Goal: Task Accomplishment & Management: Use online tool/utility

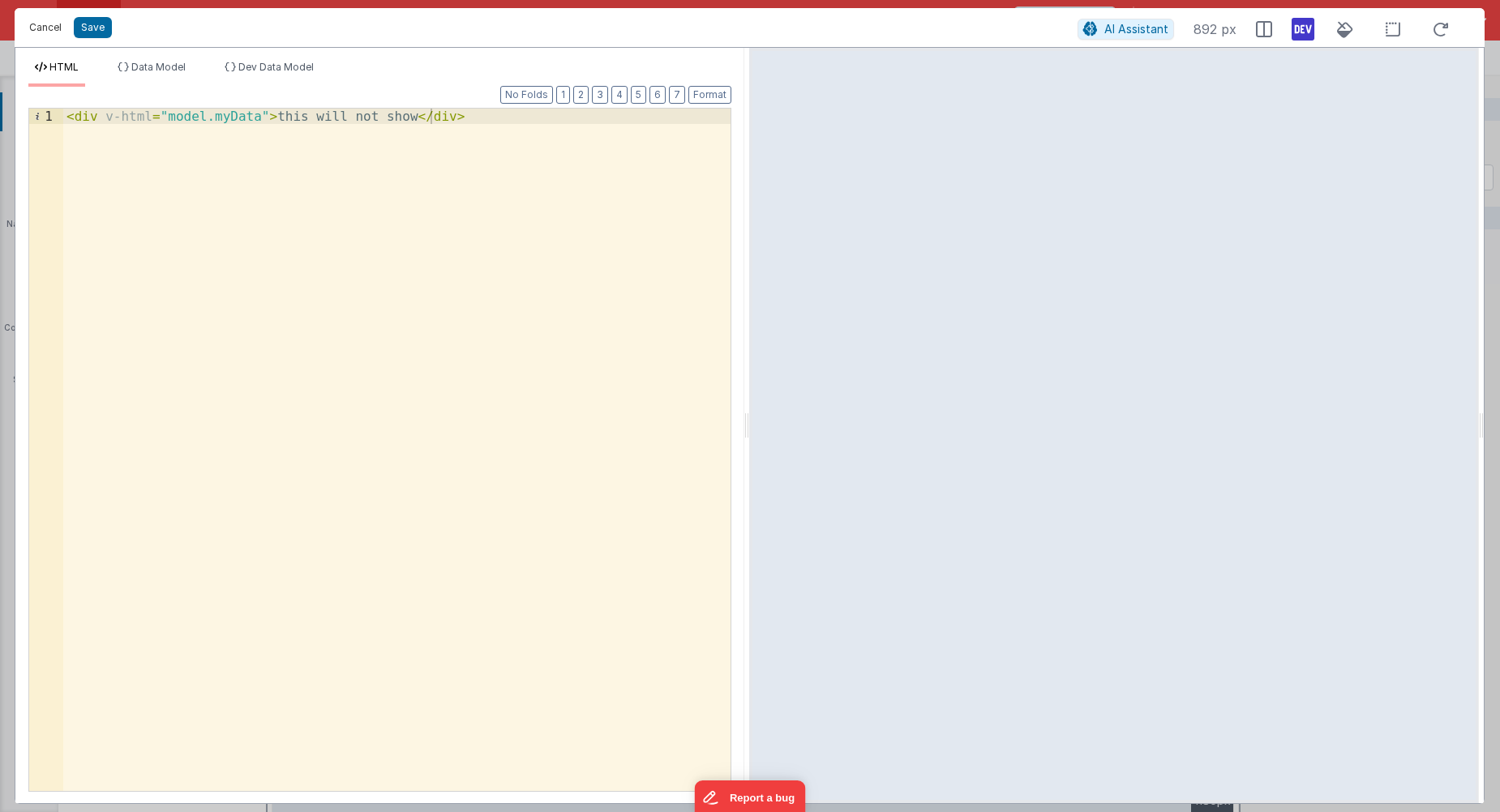
click at [33, 25] on button "Cancel" at bounding box center [45, 27] width 48 height 23
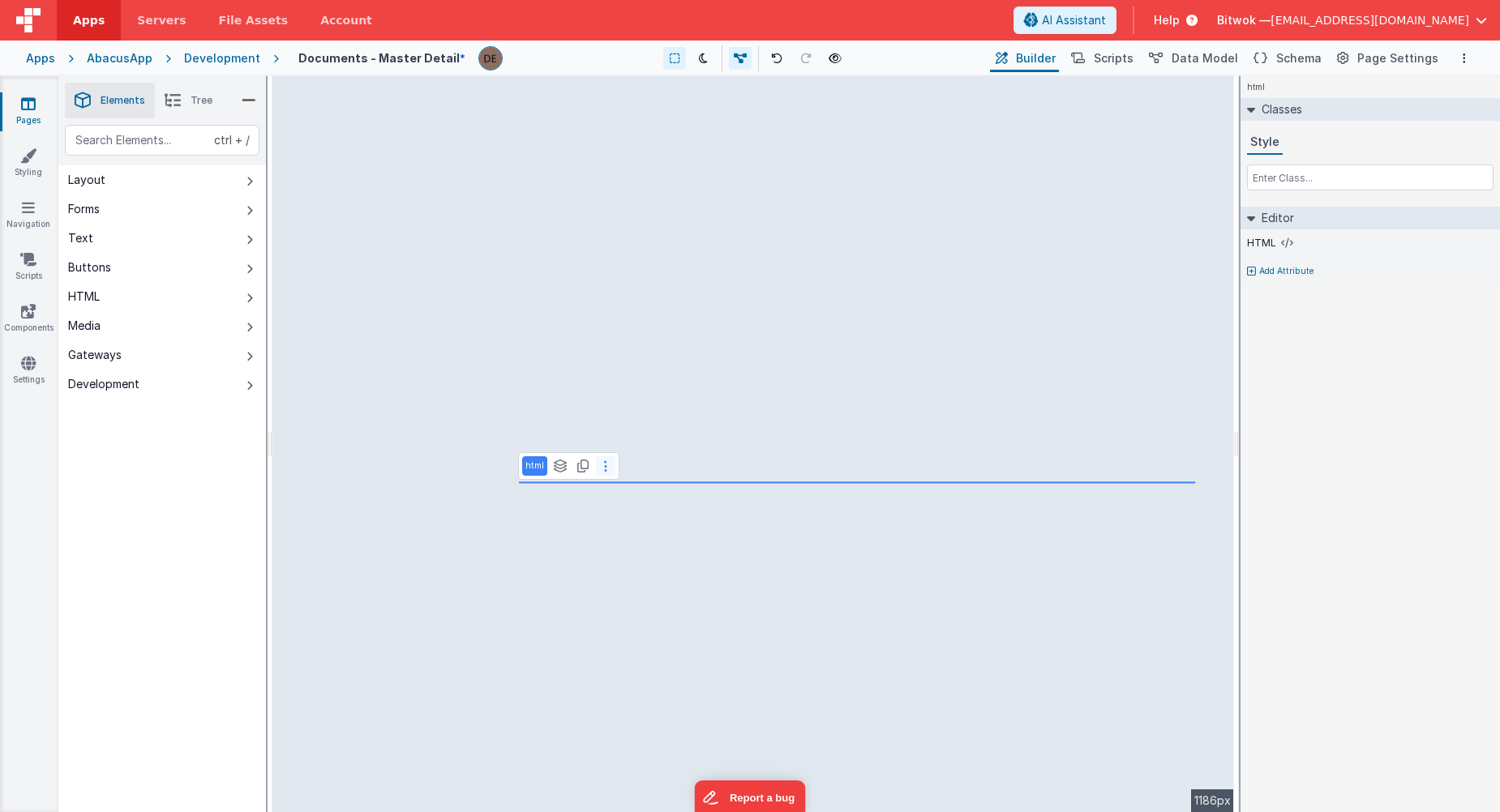
click at [608, 469] on button at bounding box center [605, 466] width 19 height 19
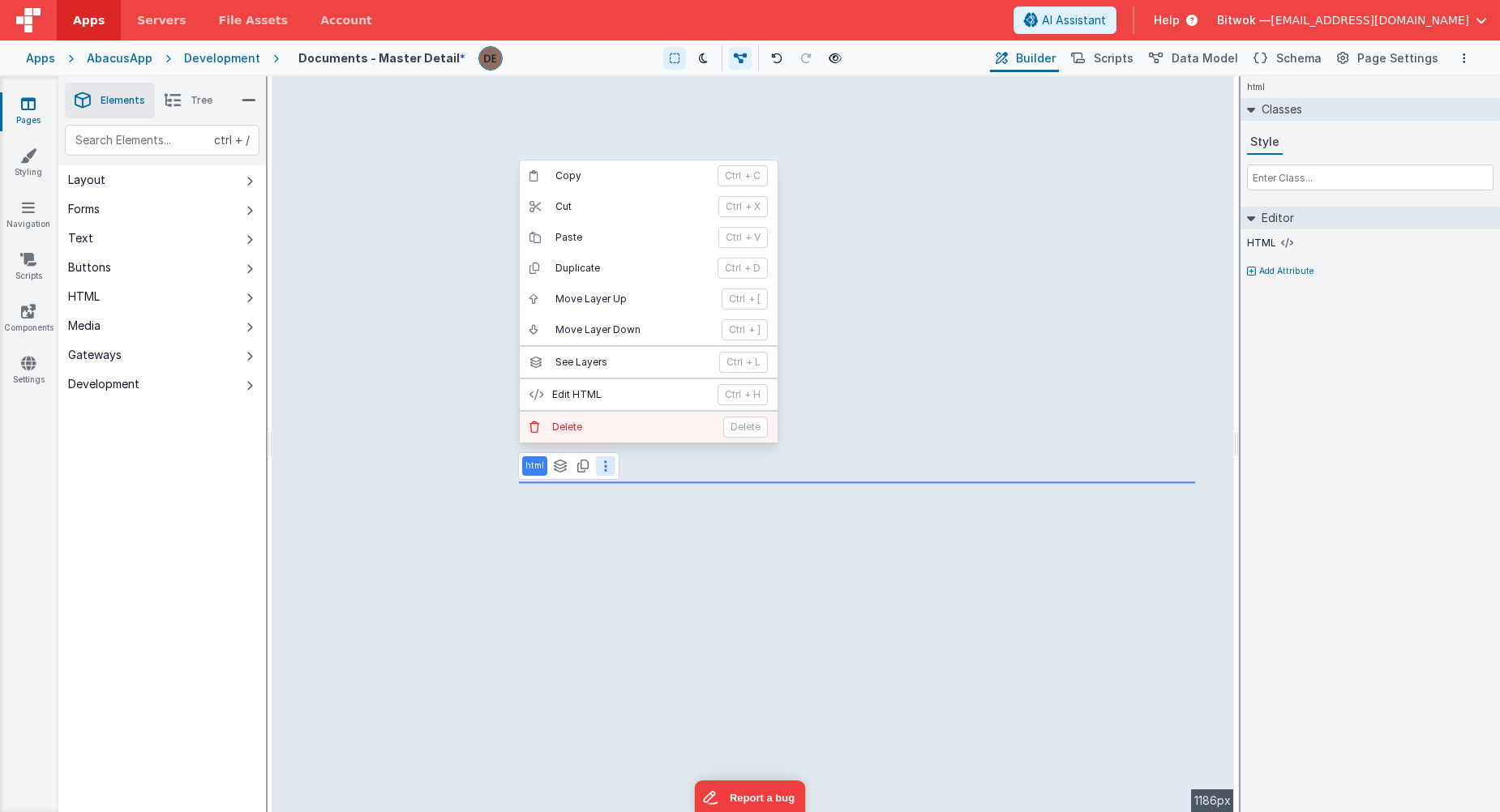
click at [586, 430] on p "Delete" at bounding box center [633, 427] width 161 height 13
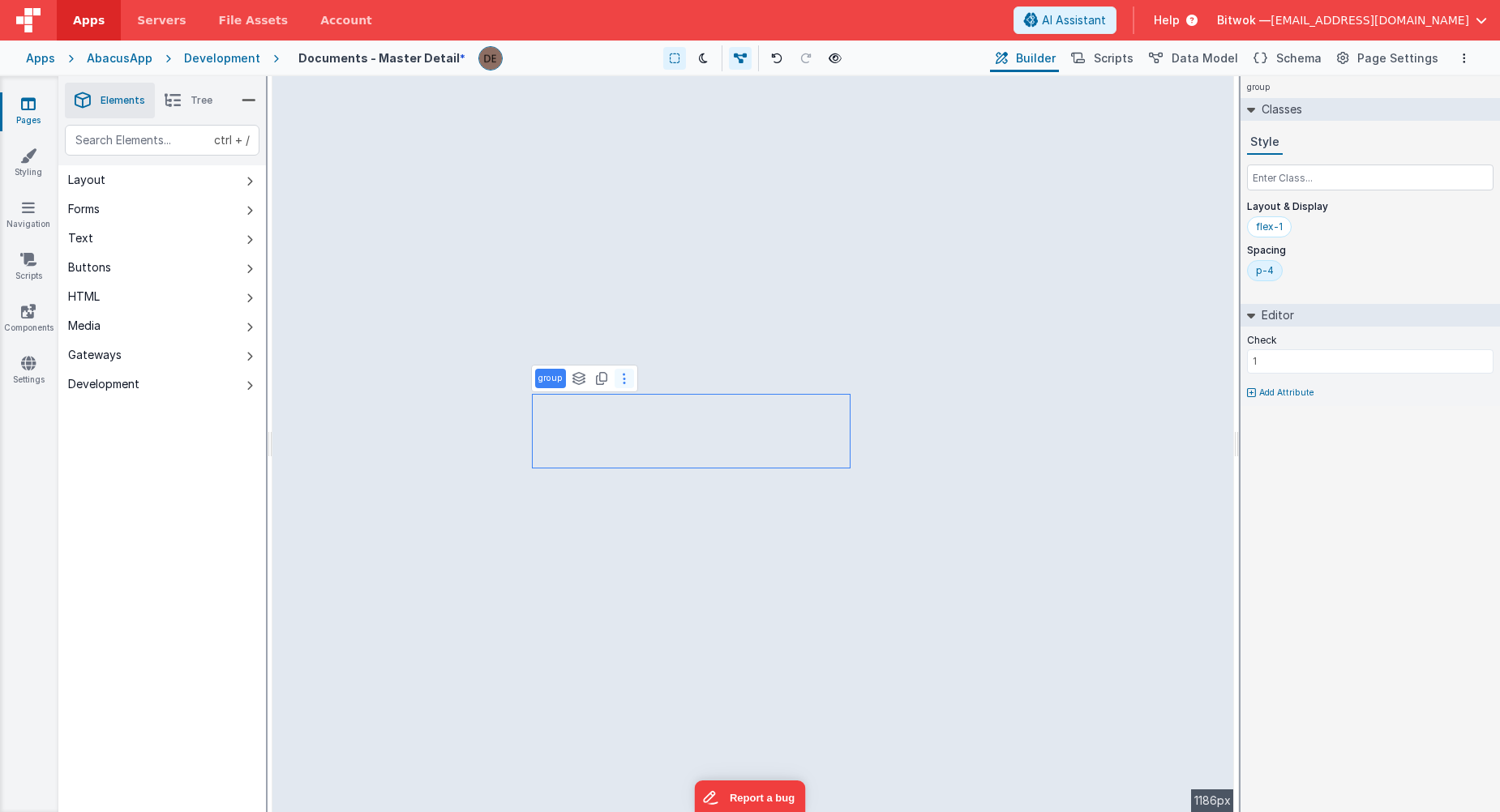
click at [624, 384] on icon at bounding box center [624, 379] width 3 height 13
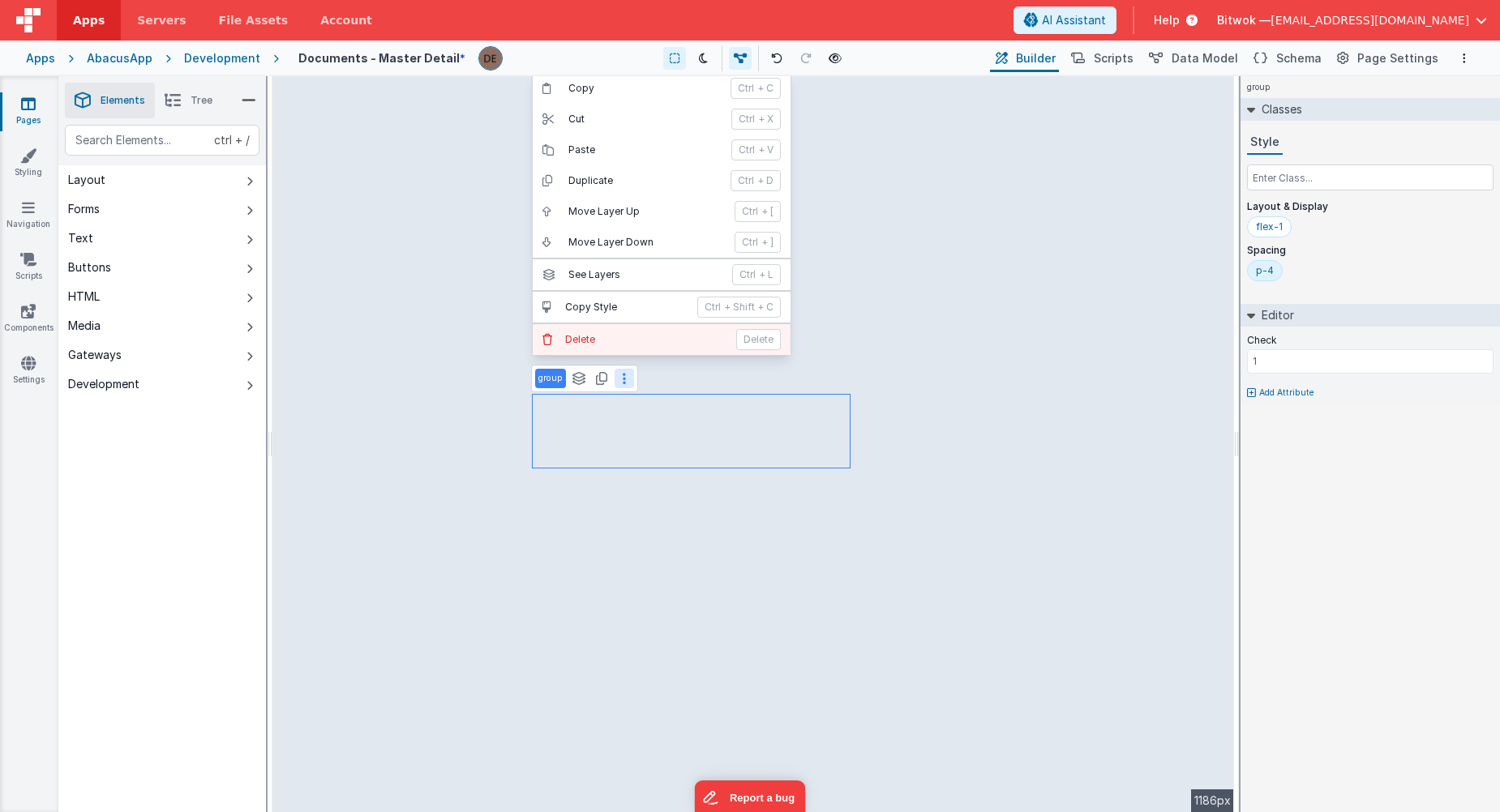
click at [605, 336] on p "Delete" at bounding box center [645, 340] width 161 height 13
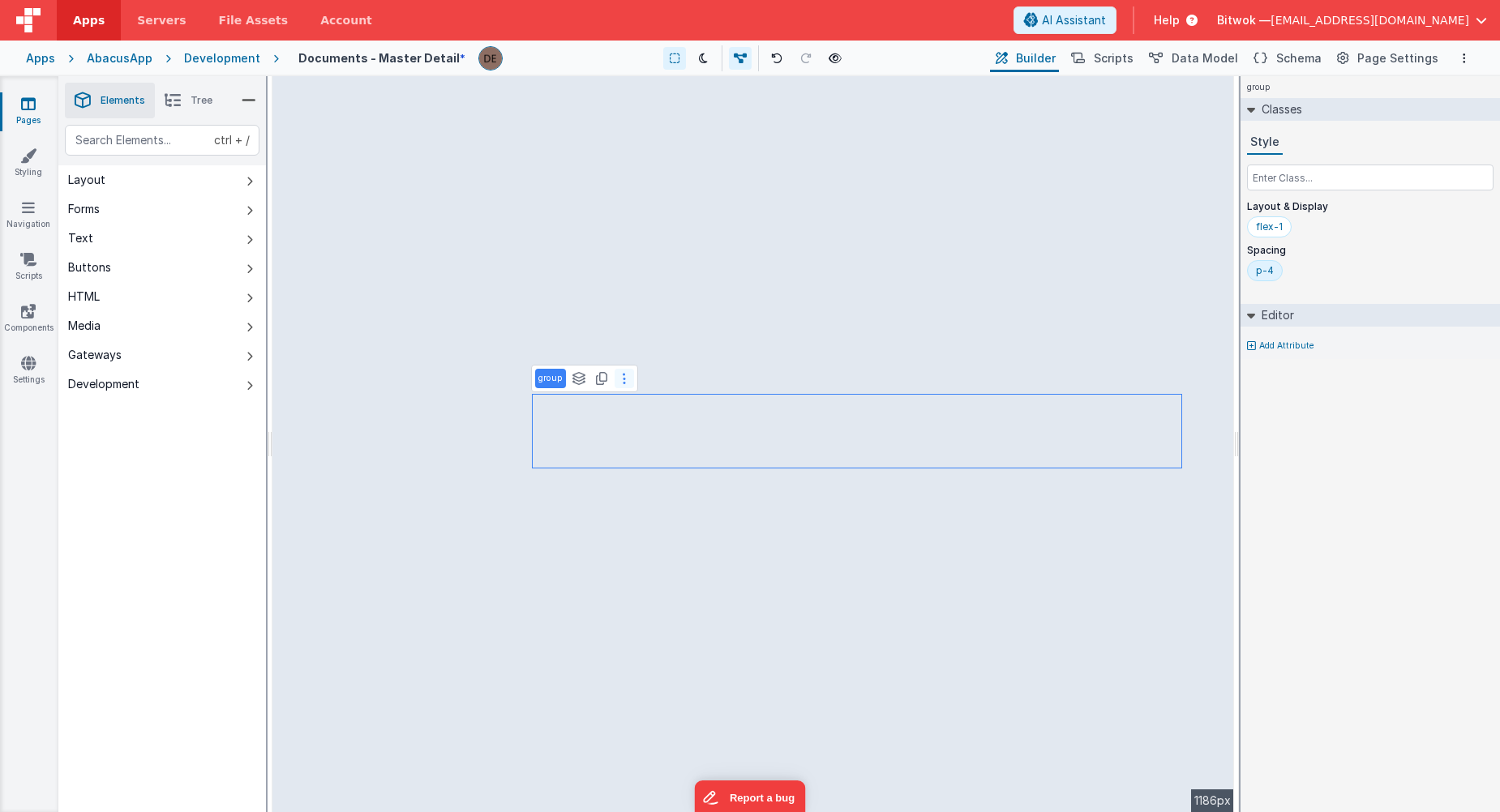
click at [628, 381] on button at bounding box center [624, 378] width 19 height 19
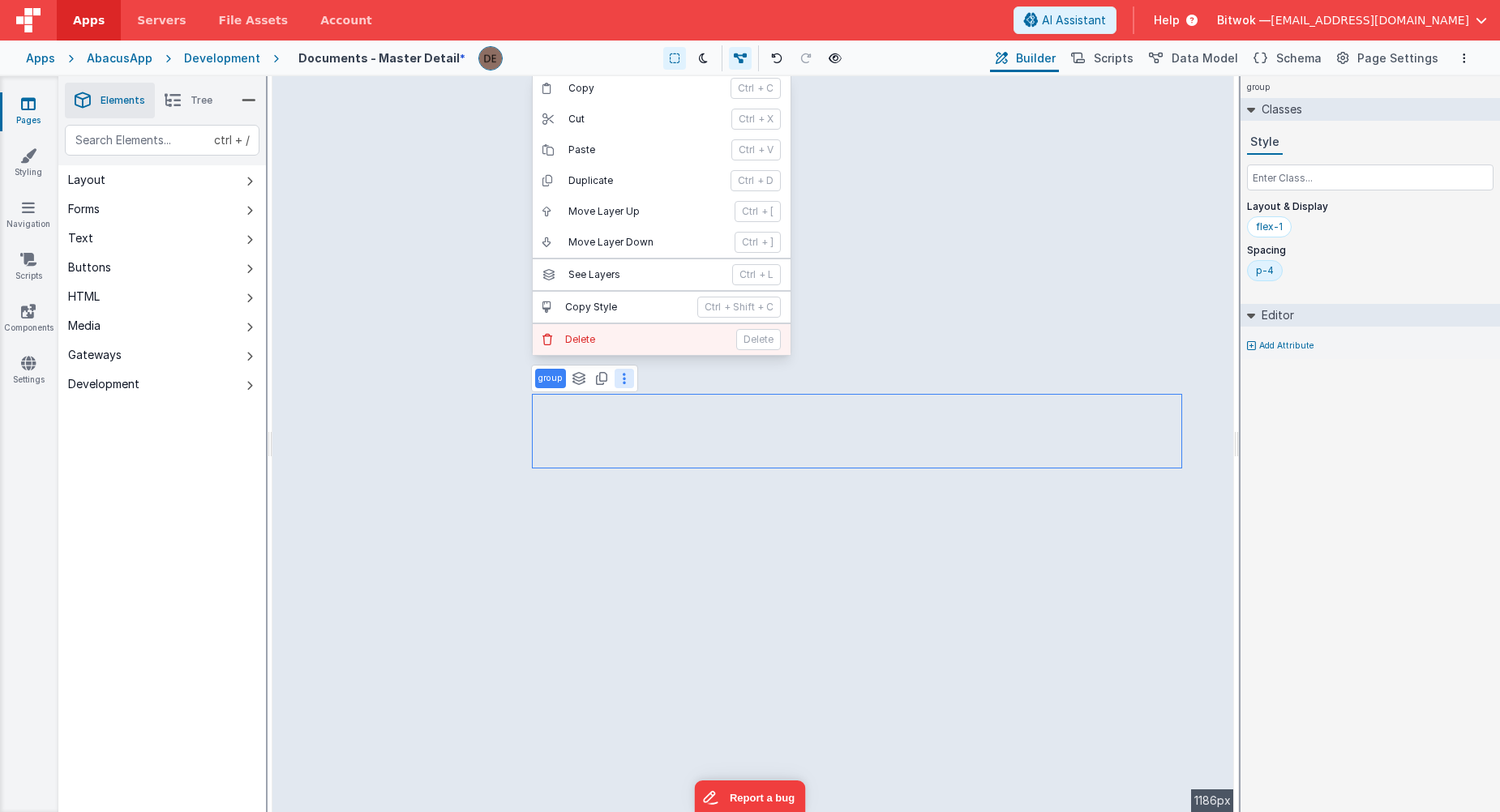
click at [628, 335] on p "Delete" at bounding box center [645, 340] width 161 height 13
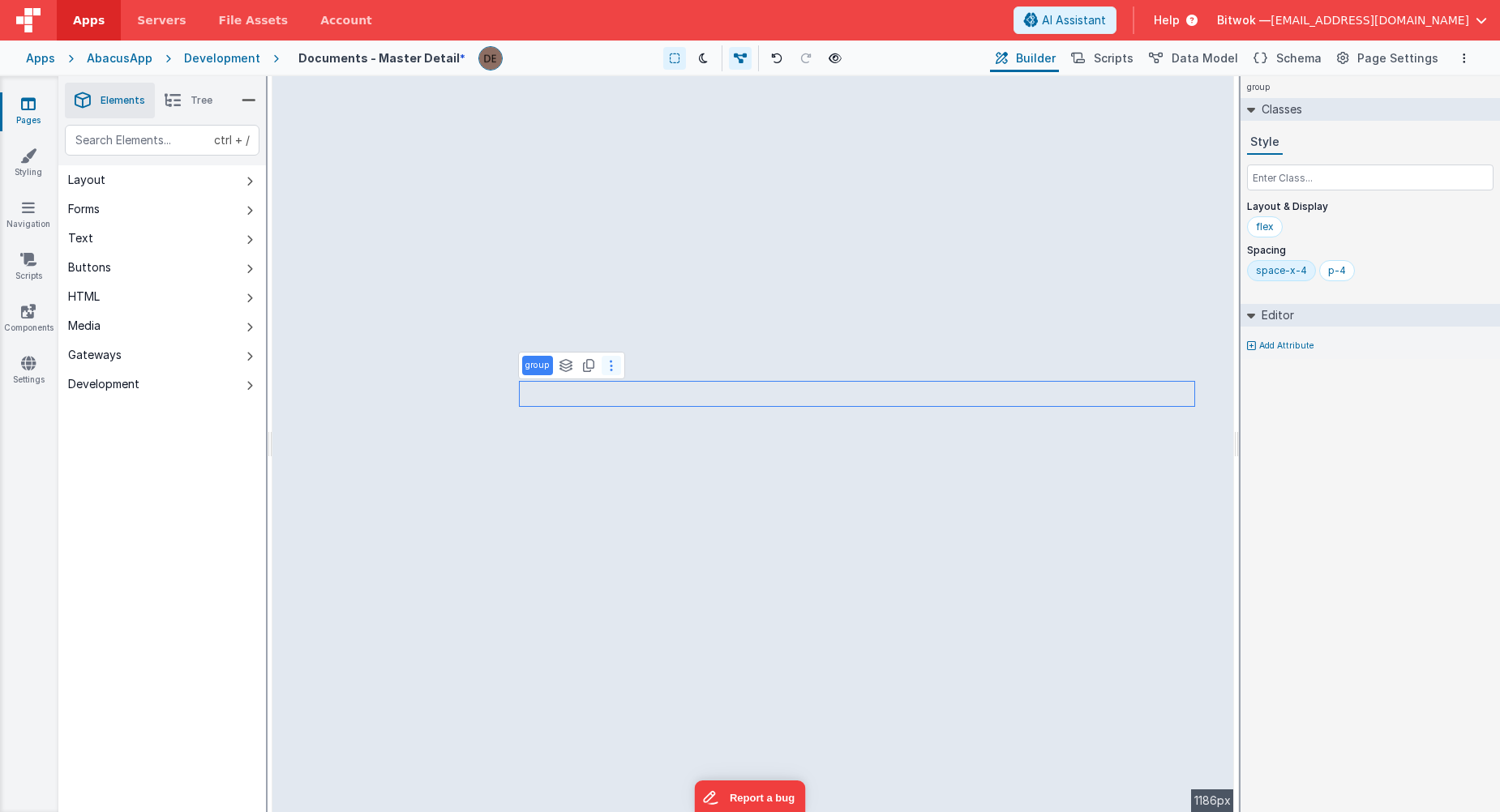
drag, startPoint x: 628, startPoint y: 335, endPoint x: 609, endPoint y: 370, distance: 39.8
click at [609, 370] on button at bounding box center [611, 365] width 19 height 19
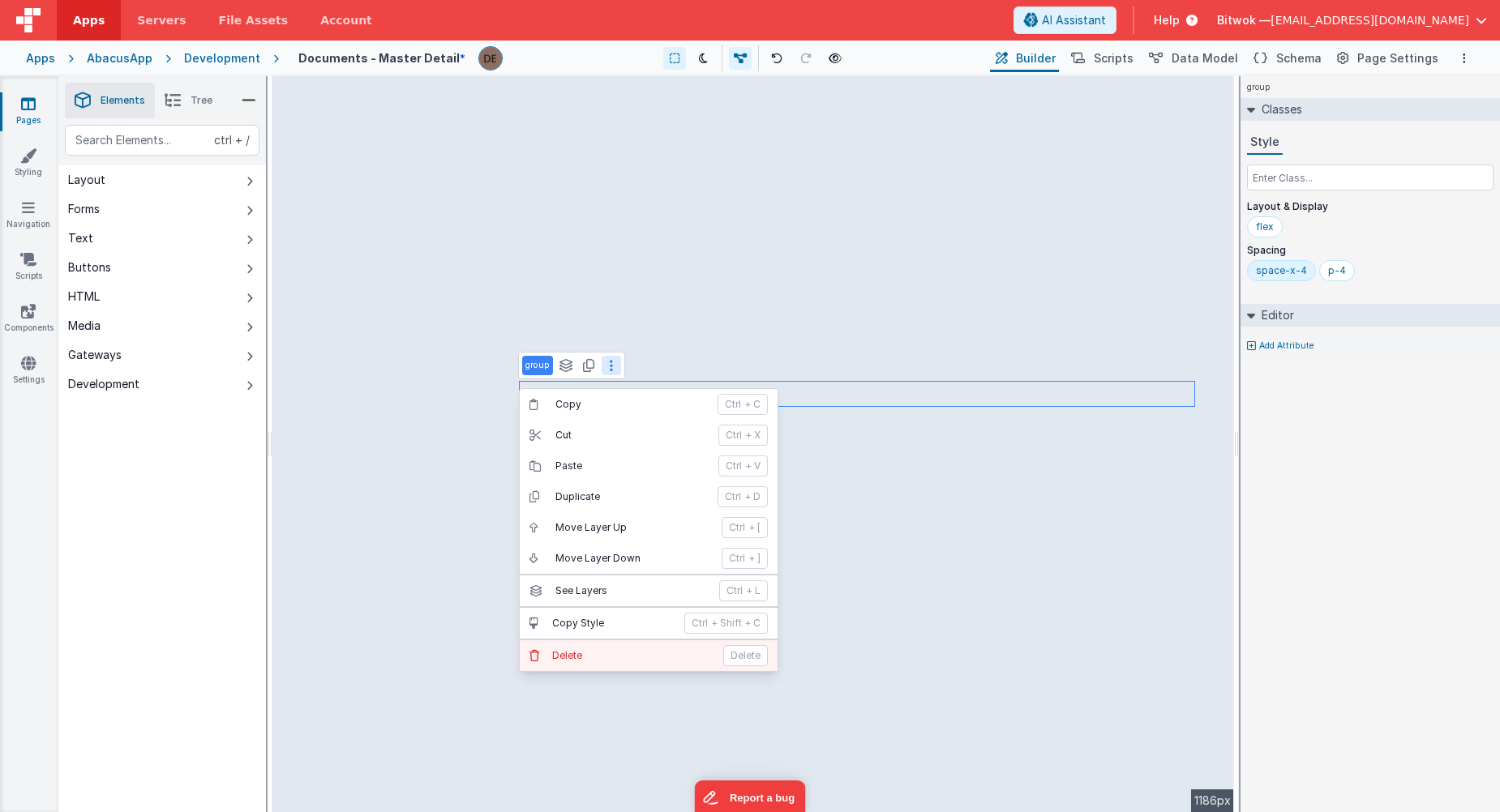
click at [579, 658] on p "Delete" at bounding box center [633, 656] width 161 height 13
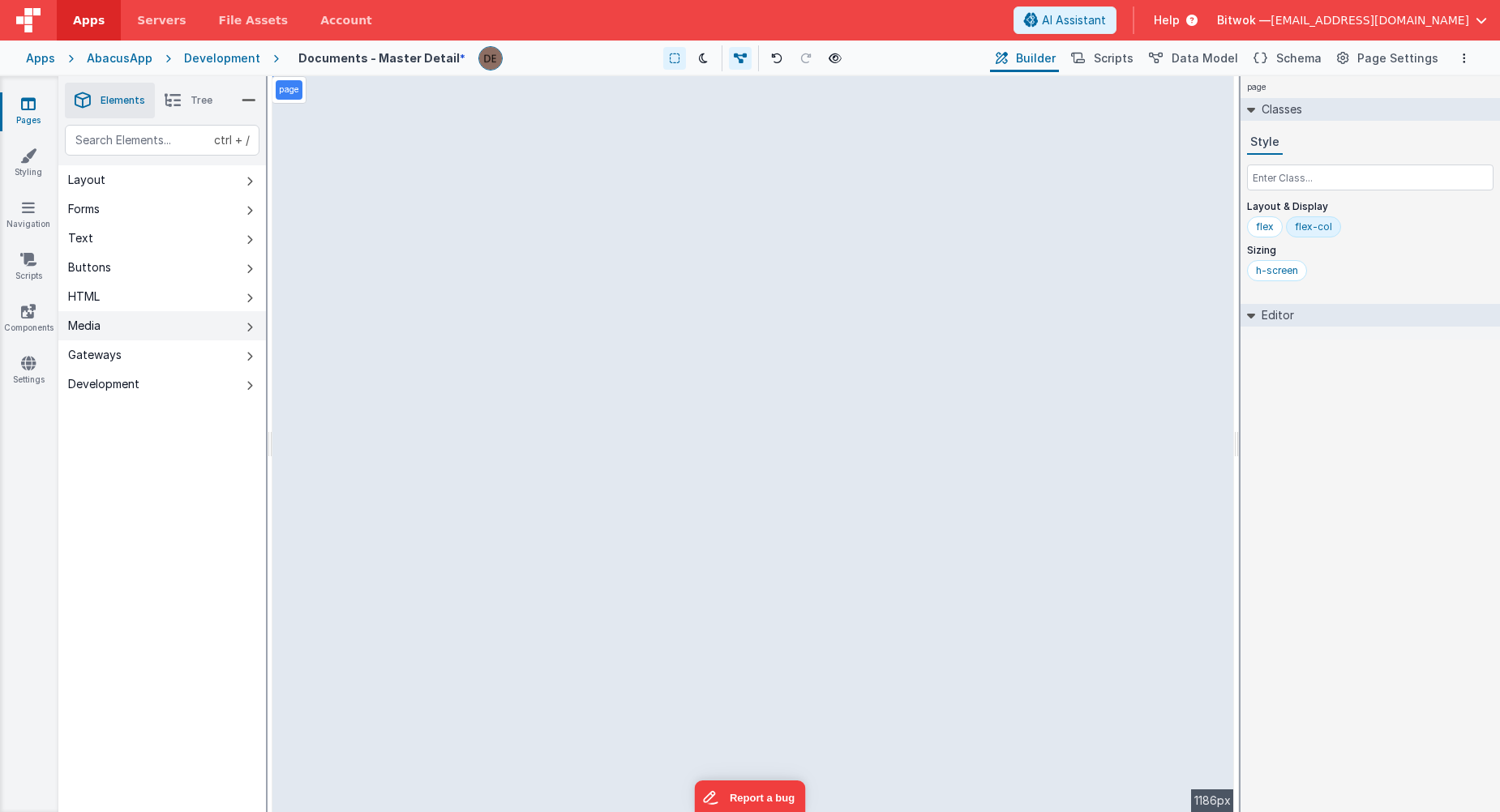
click at [161, 320] on button "Media" at bounding box center [162, 325] width 208 height 29
click at [155, 297] on button "HTML" at bounding box center [162, 296] width 208 height 29
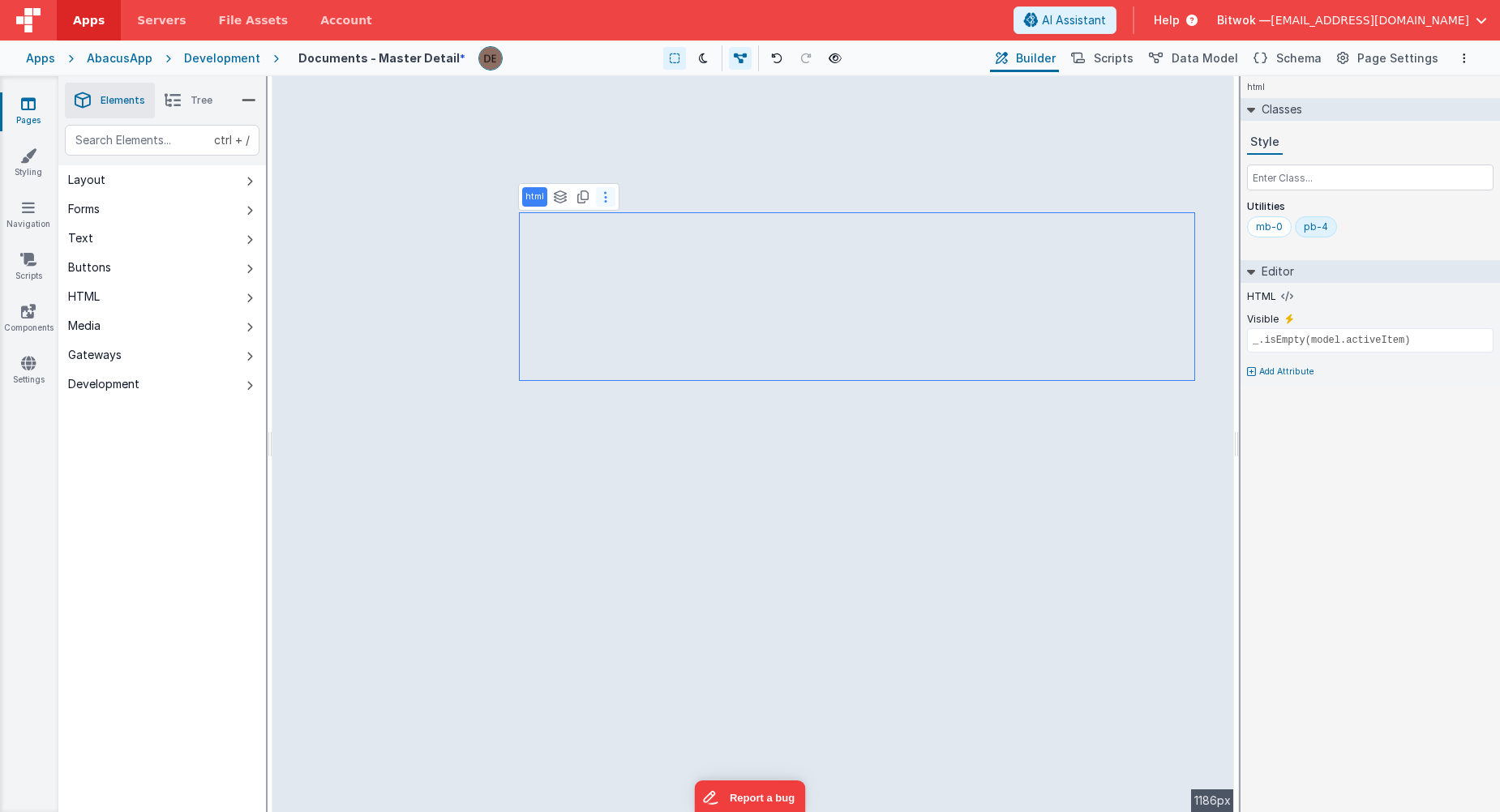
click at [598, 192] on button at bounding box center [605, 196] width 19 height 19
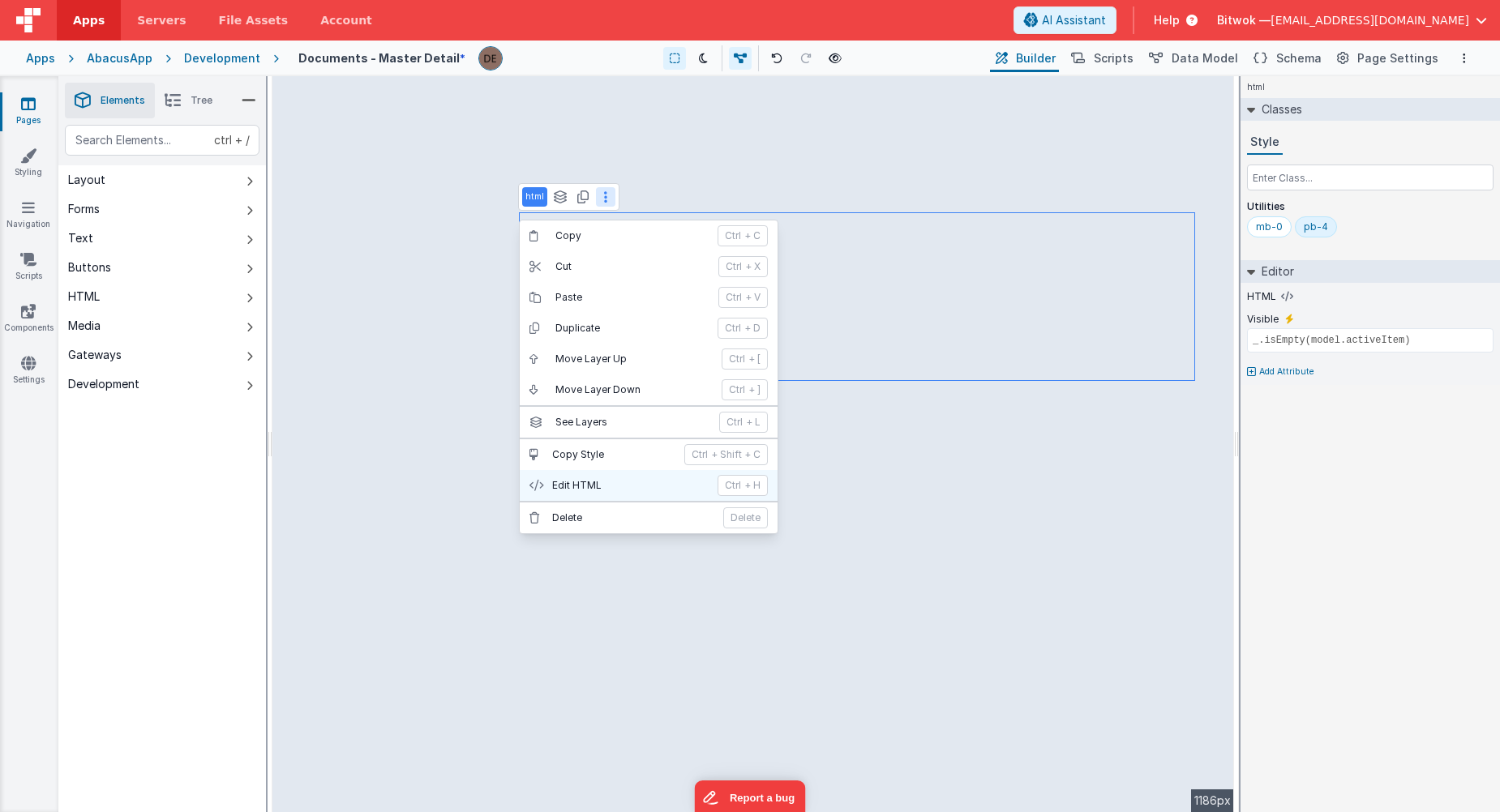
click at [587, 480] on p "Edit HTML" at bounding box center [630, 486] width 156 height 13
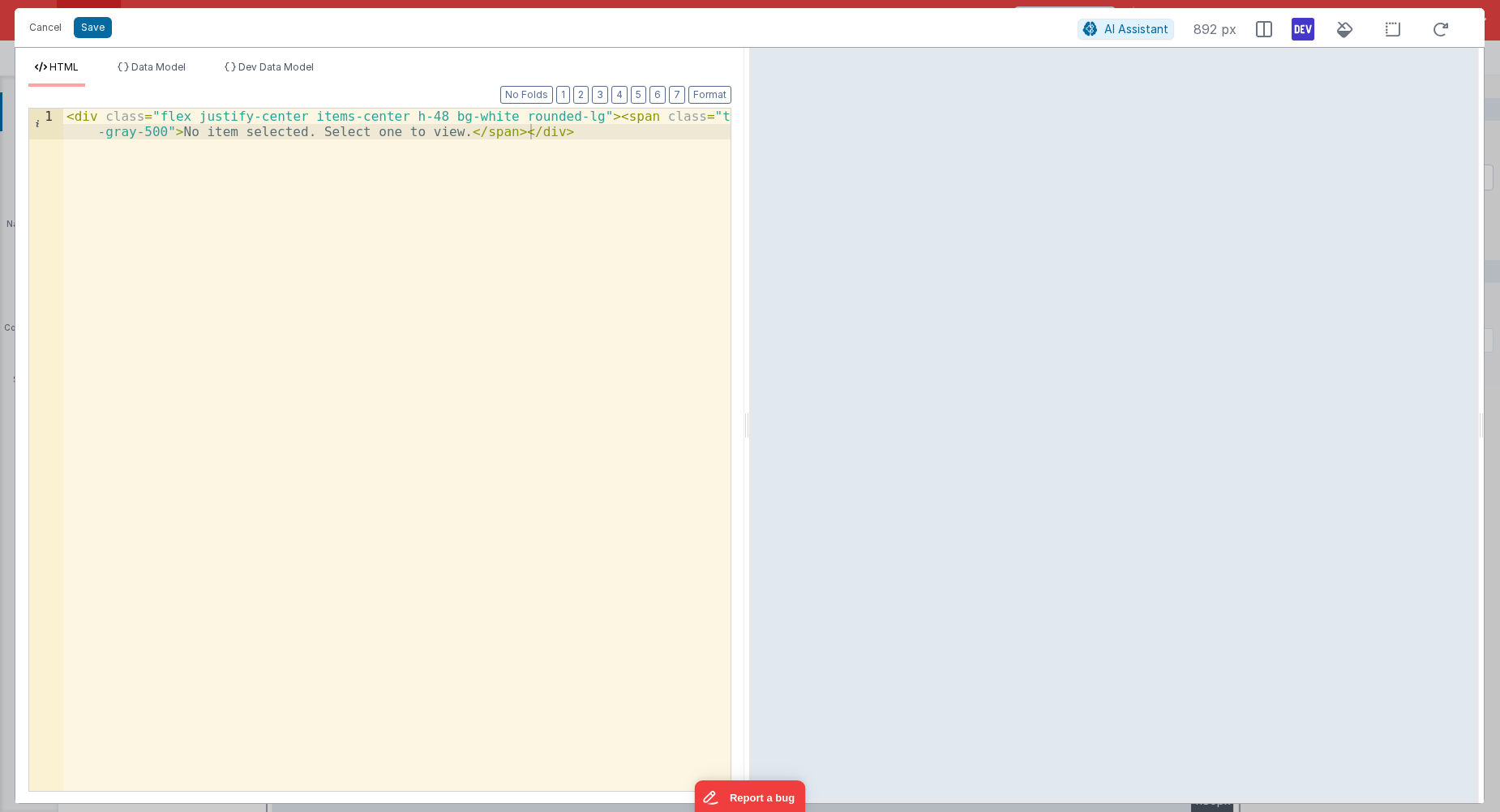
click at [576, 137] on div "< div class = "flex justify-center items-center h-48 bg-white rounded-lg" > < s…" at bounding box center [397, 481] width 668 height 744
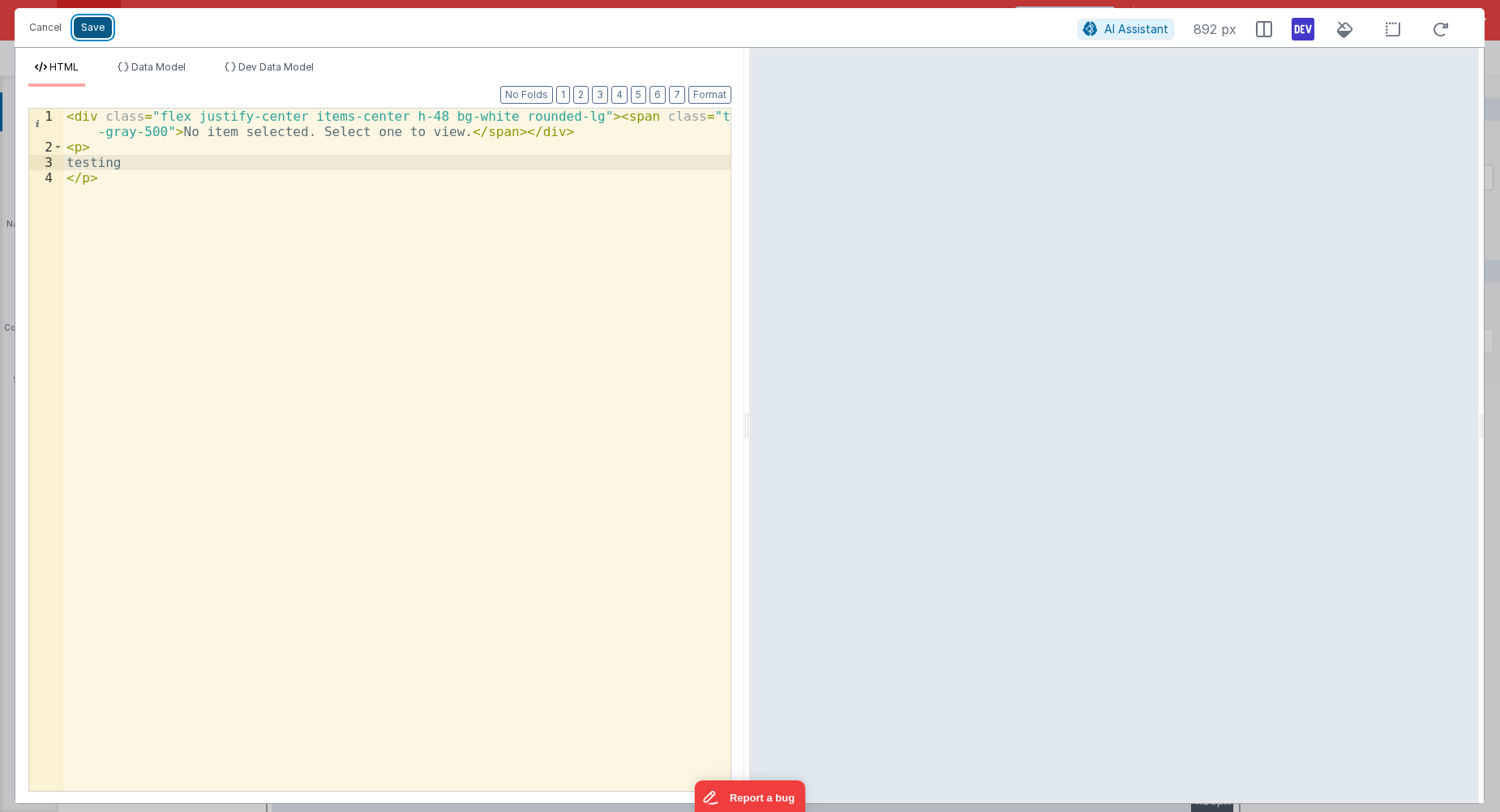
click at [105, 26] on button "Save" at bounding box center [93, 27] width 38 height 21
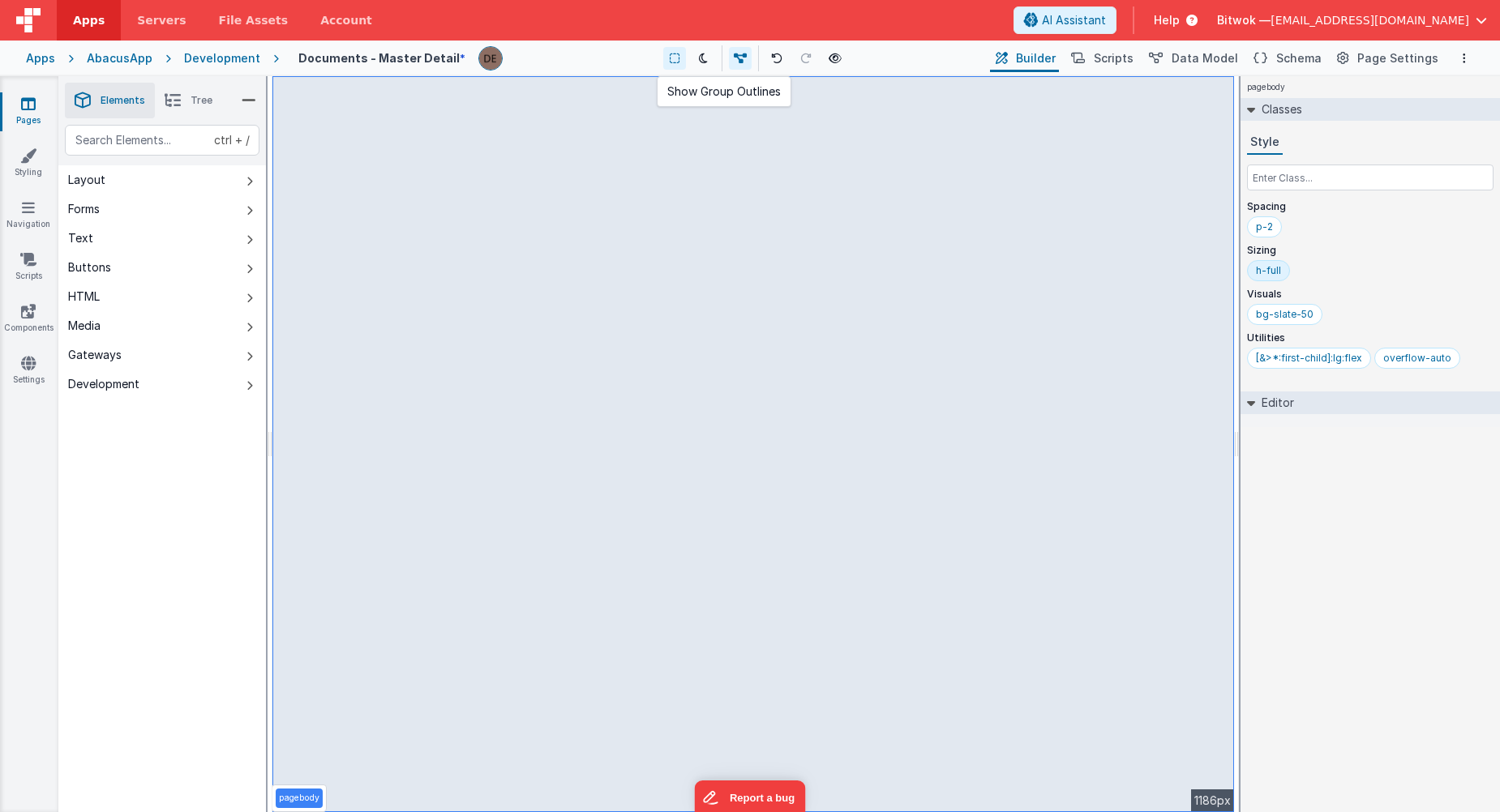
drag, startPoint x: 667, startPoint y: 53, endPoint x: 665, endPoint y: 63, distance: 10.2
click at [669, 53] on icon at bounding box center [674, 58] width 10 height 12
click at [678, 55] on button at bounding box center [674, 58] width 23 height 23
click at [99, 236] on button "Text" at bounding box center [162, 238] width 208 height 29
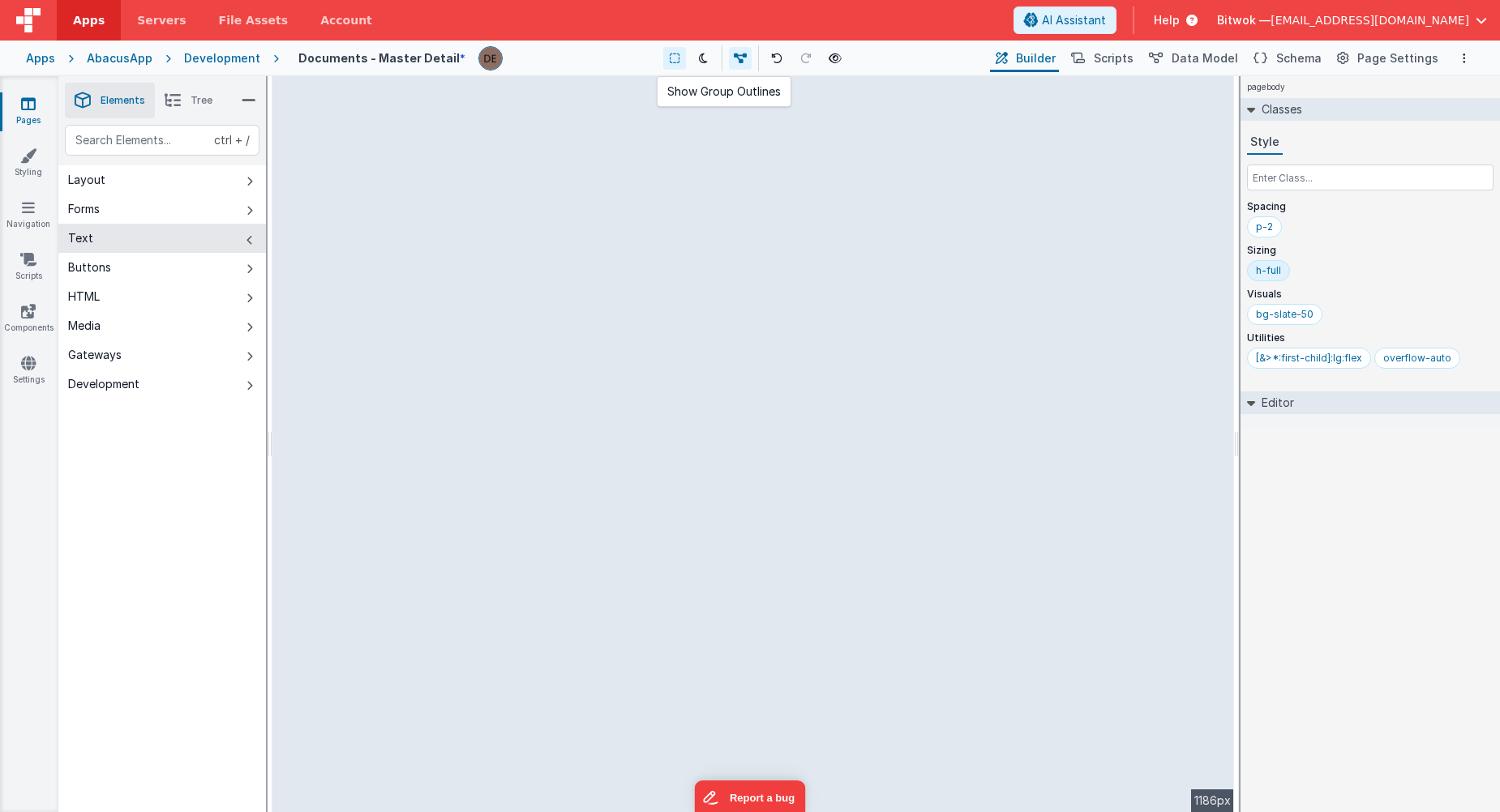
click at [674, 61] on icon at bounding box center [674, 58] width 10 height 12
click at [694, 62] on button at bounding box center [704, 58] width 23 height 23
click at [699, 59] on icon at bounding box center [703, 58] width 9 height 12
click at [679, 59] on button at bounding box center [674, 58] width 23 height 23
click at [735, 60] on icon at bounding box center [740, 58] width 13 height 12
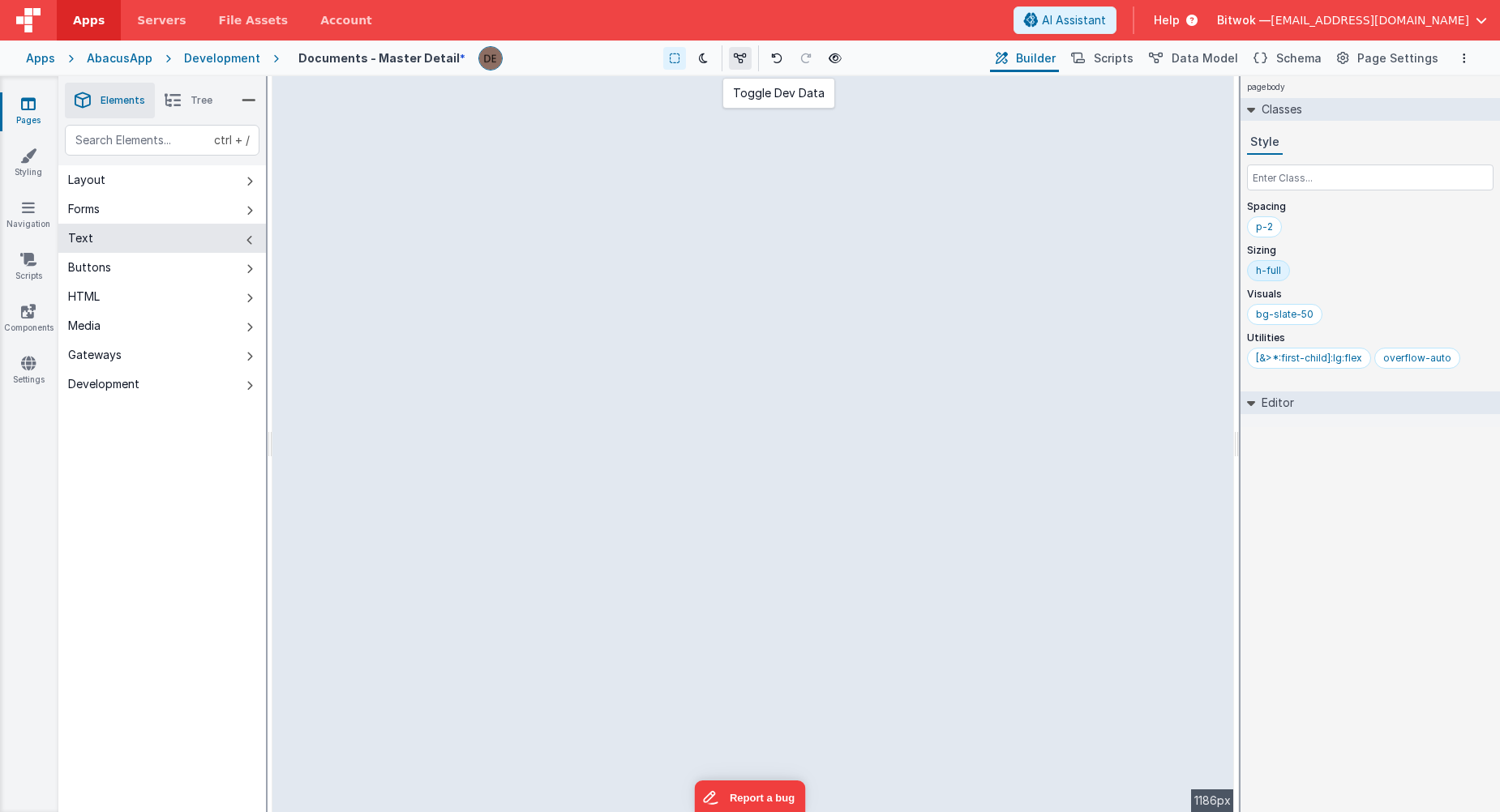
click at [735, 60] on icon at bounding box center [740, 58] width 13 height 12
click at [56, 235] on div "Pages Styling Navigation Scripts Components Settings" at bounding box center [29, 444] width 58 height 736
click at [72, 239] on div "Text" at bounding box center [81, 238] width 25 height 16
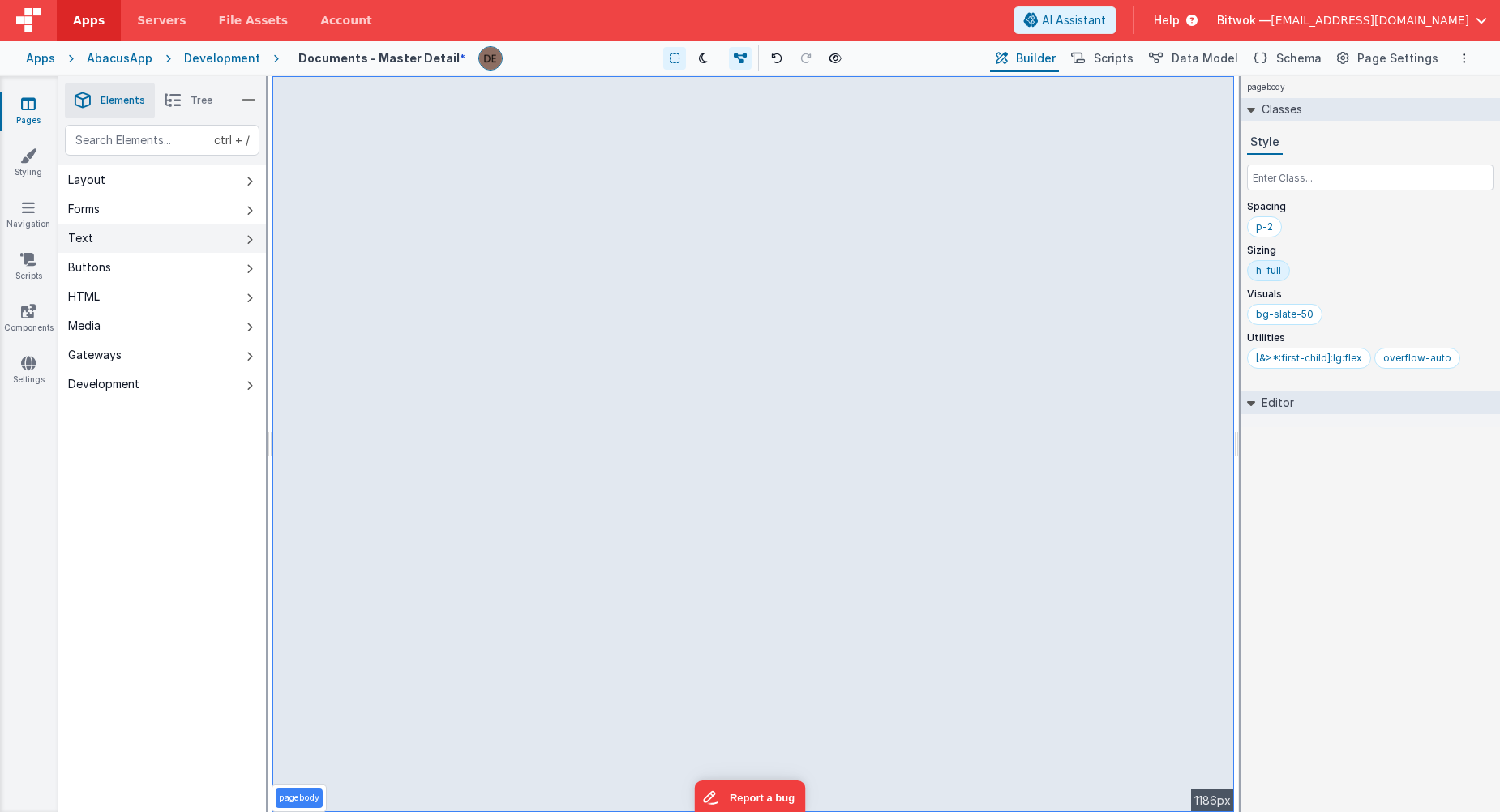
click at [158, 235] on button "Text" at bounding box center [162, 238] width 208 height 29
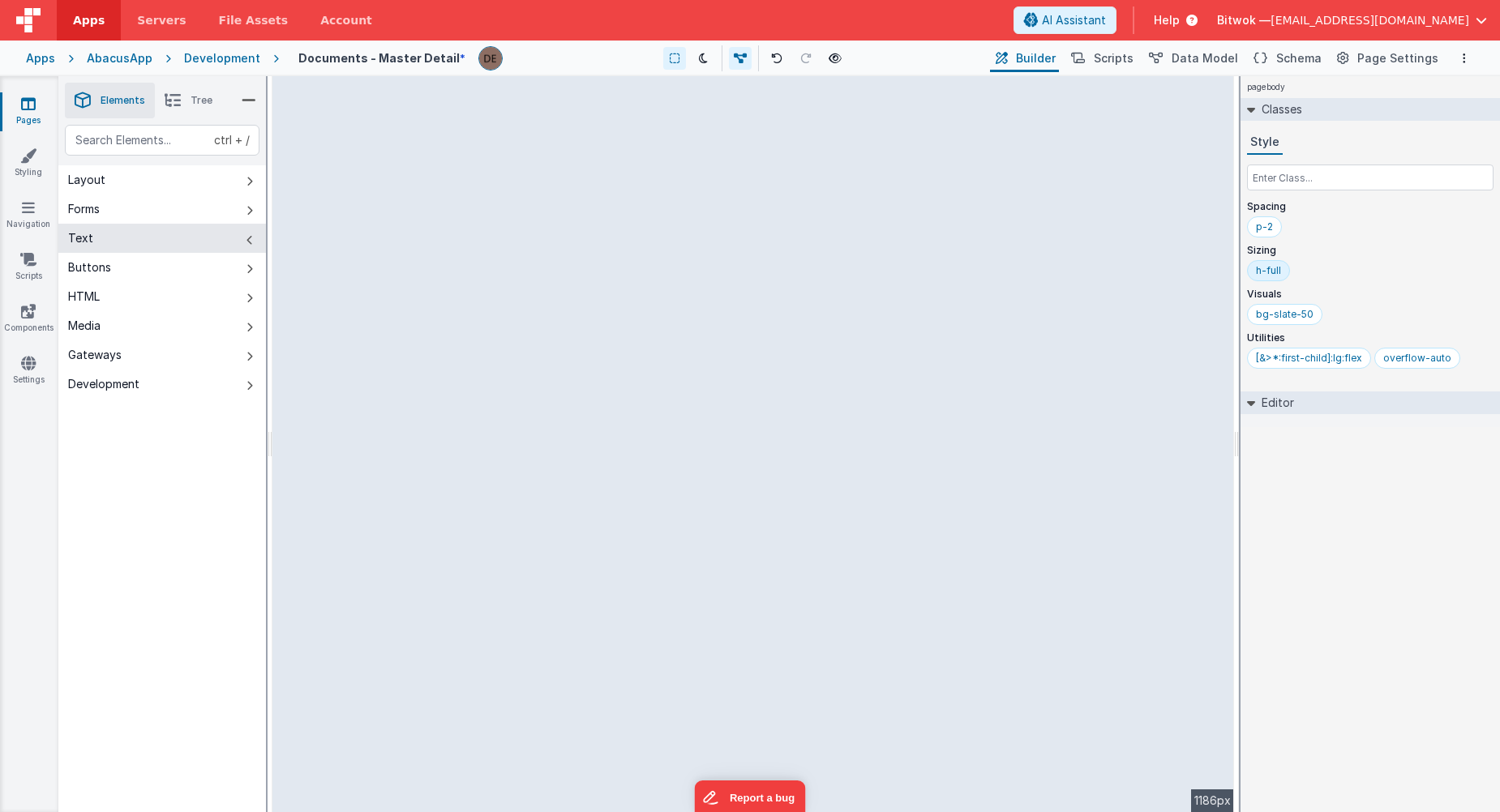
click at [158, 234] on button "Text" at bounding box center [162, 238] width 208 height 29
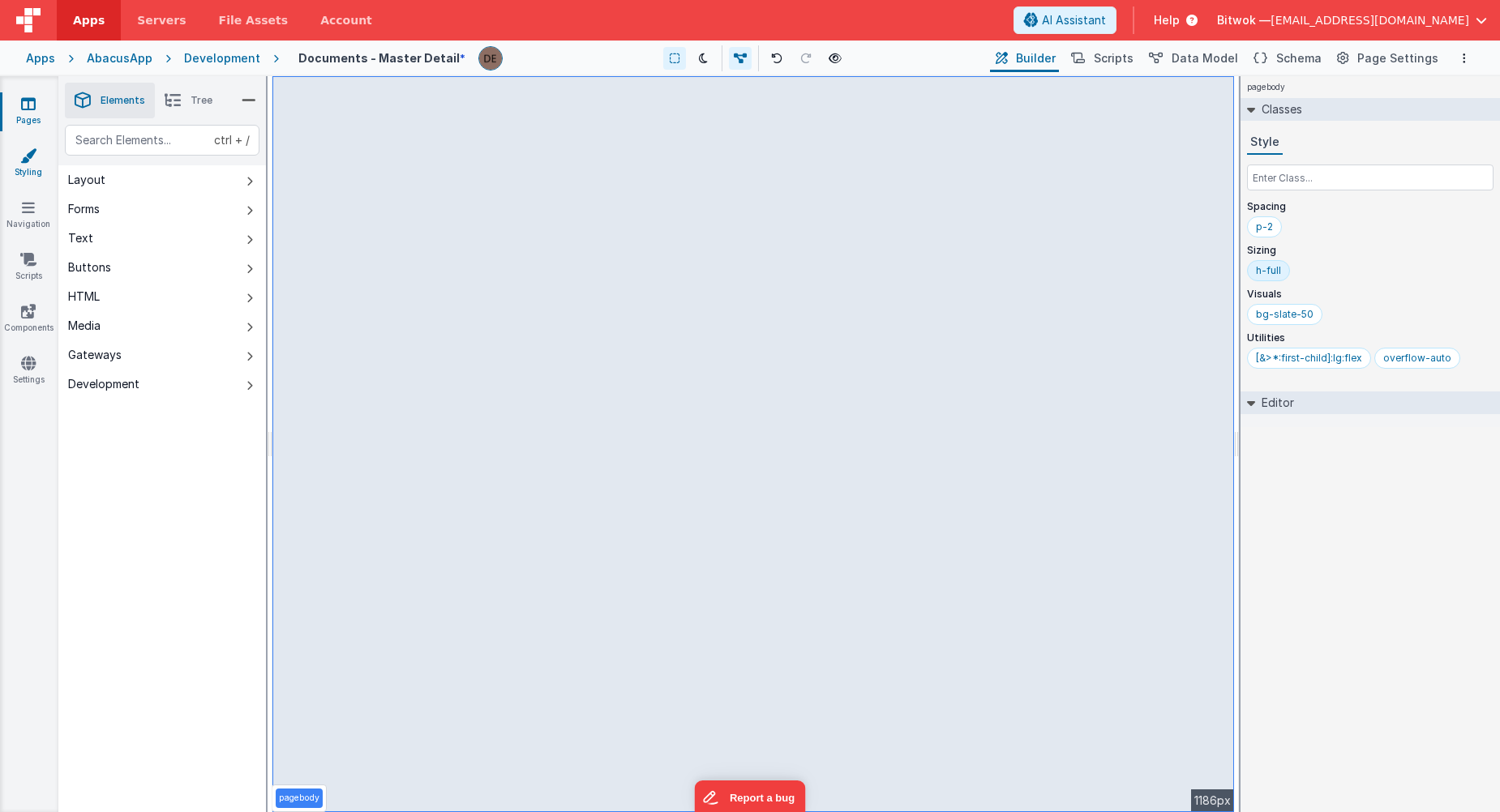
click at [35, 155] on icon at bounding box center [28, 155] width 16 height 16
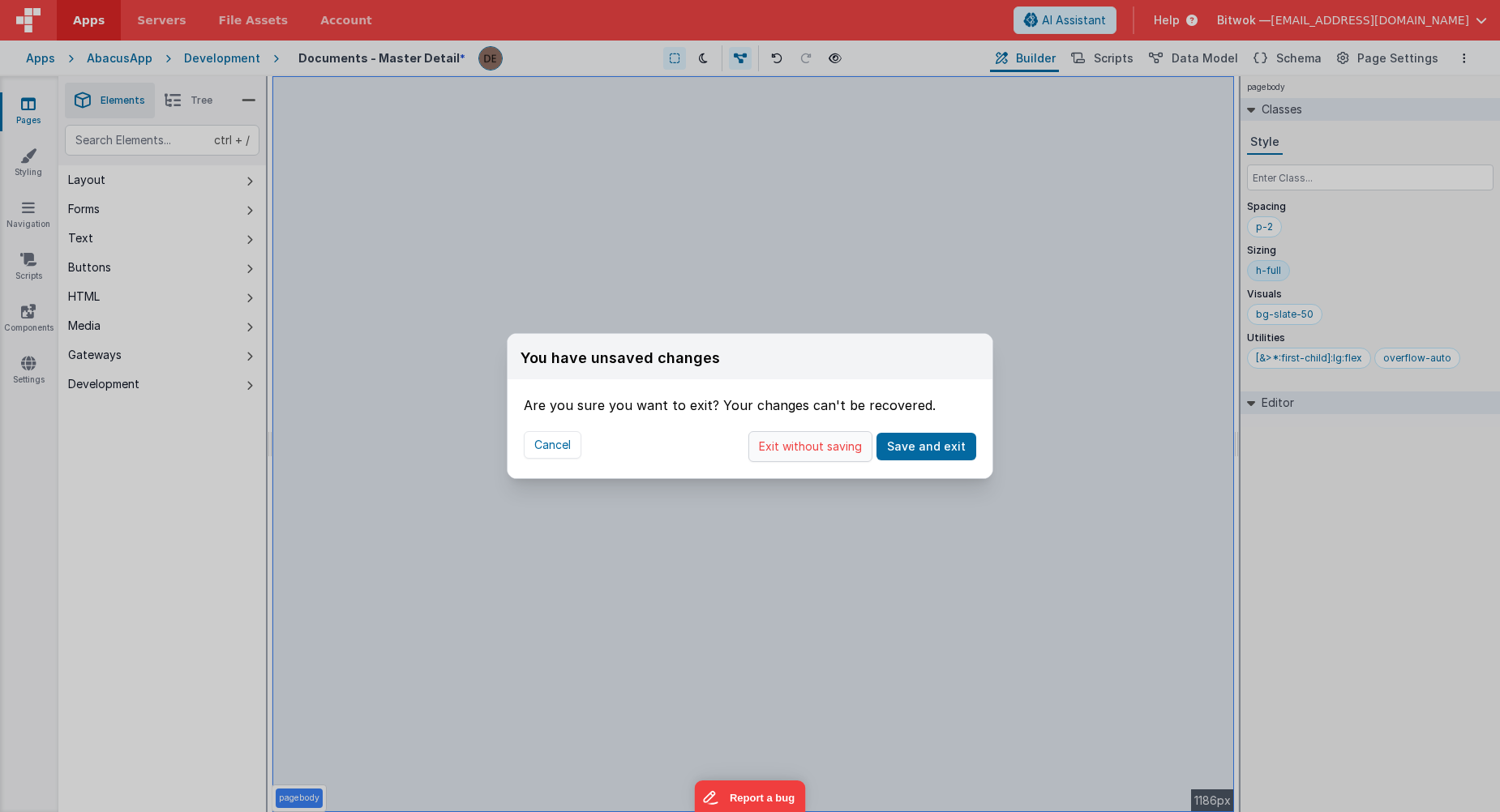
click at [814, 452] on button "Exit without saving" at bounding box center [811, 446] width 124 height 31
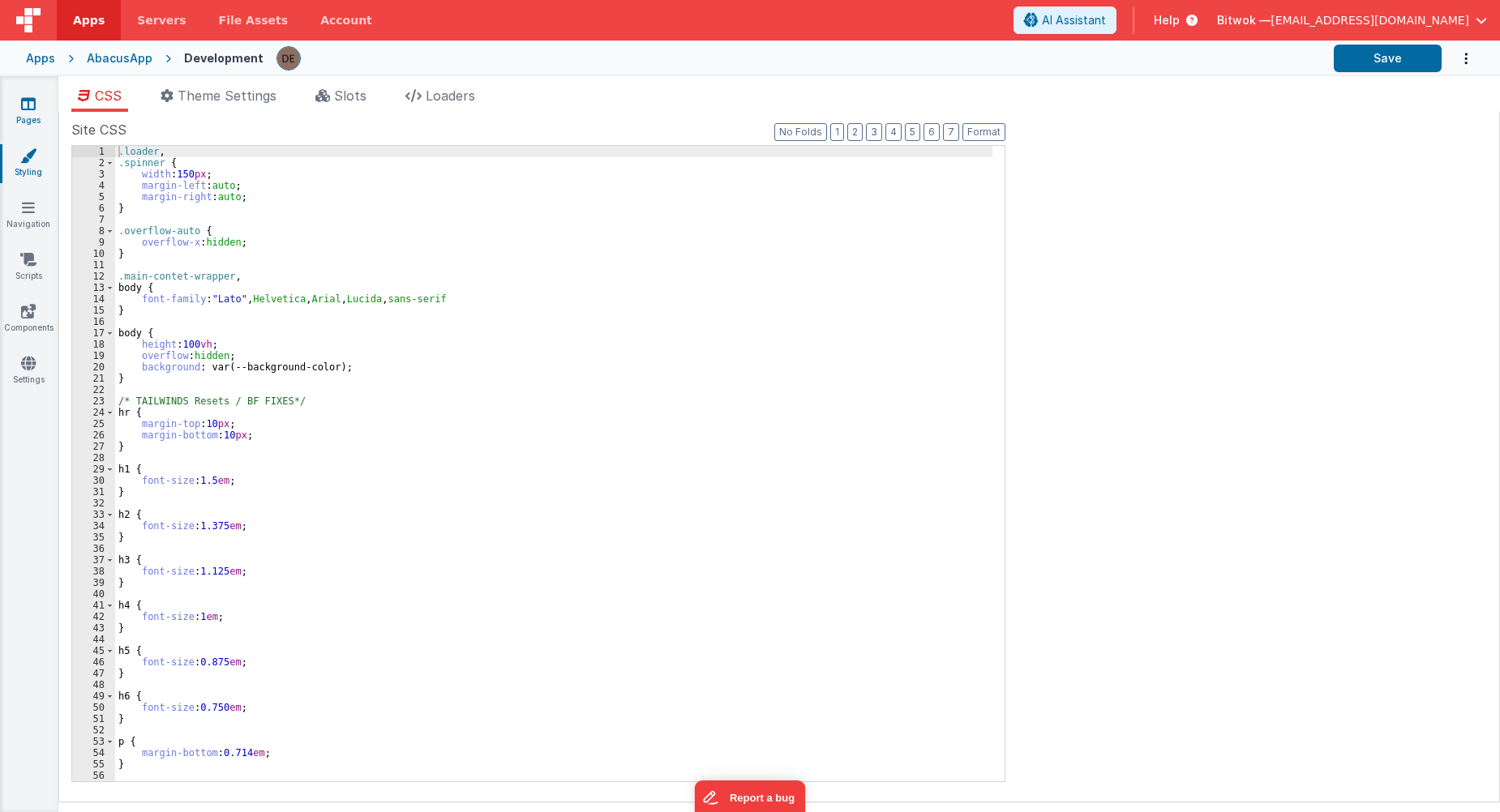
click at [28, 109] on icon at bounding box center [28, 103] width 14 height 16
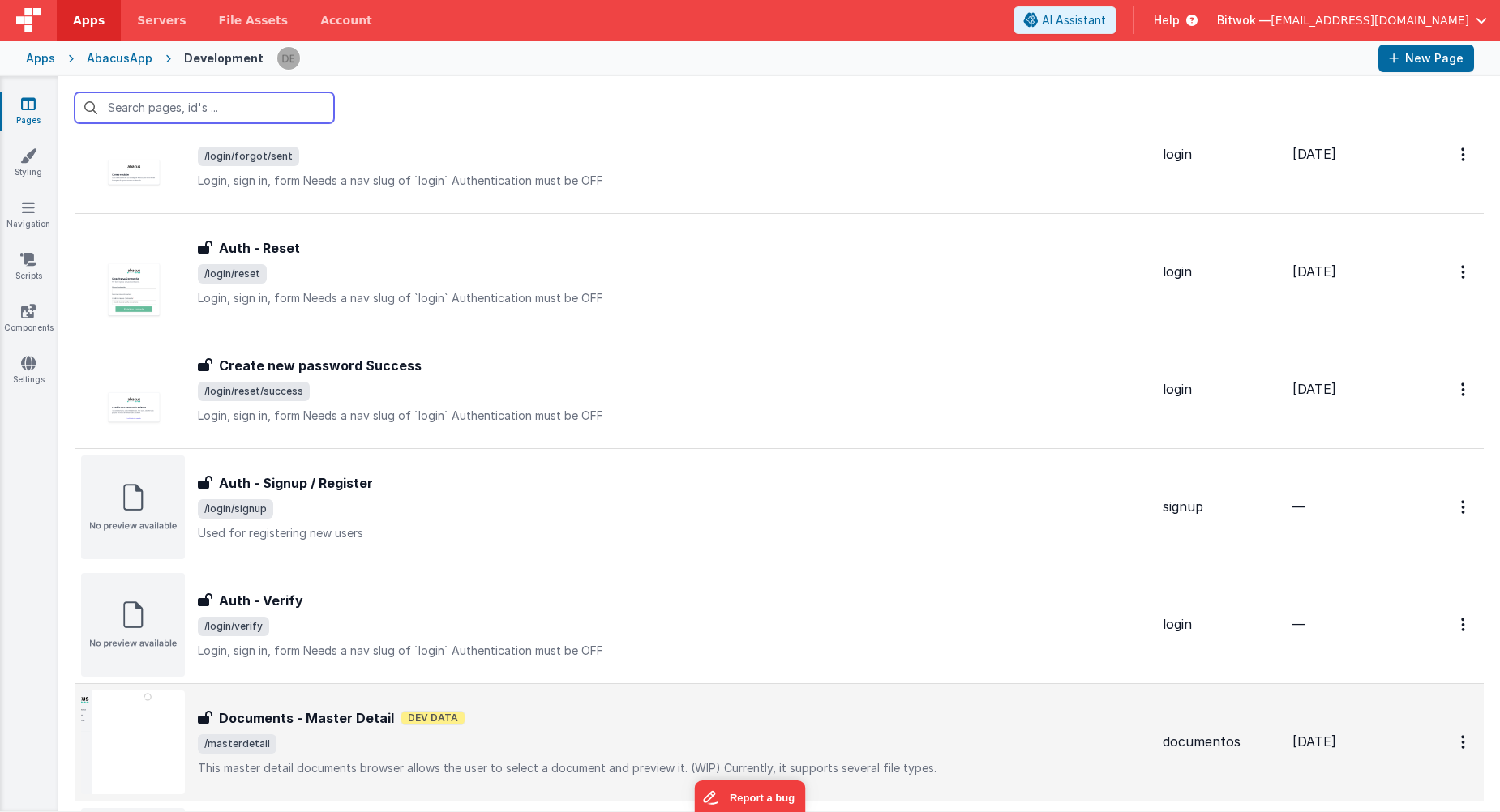
scroll to position [1135, 0]
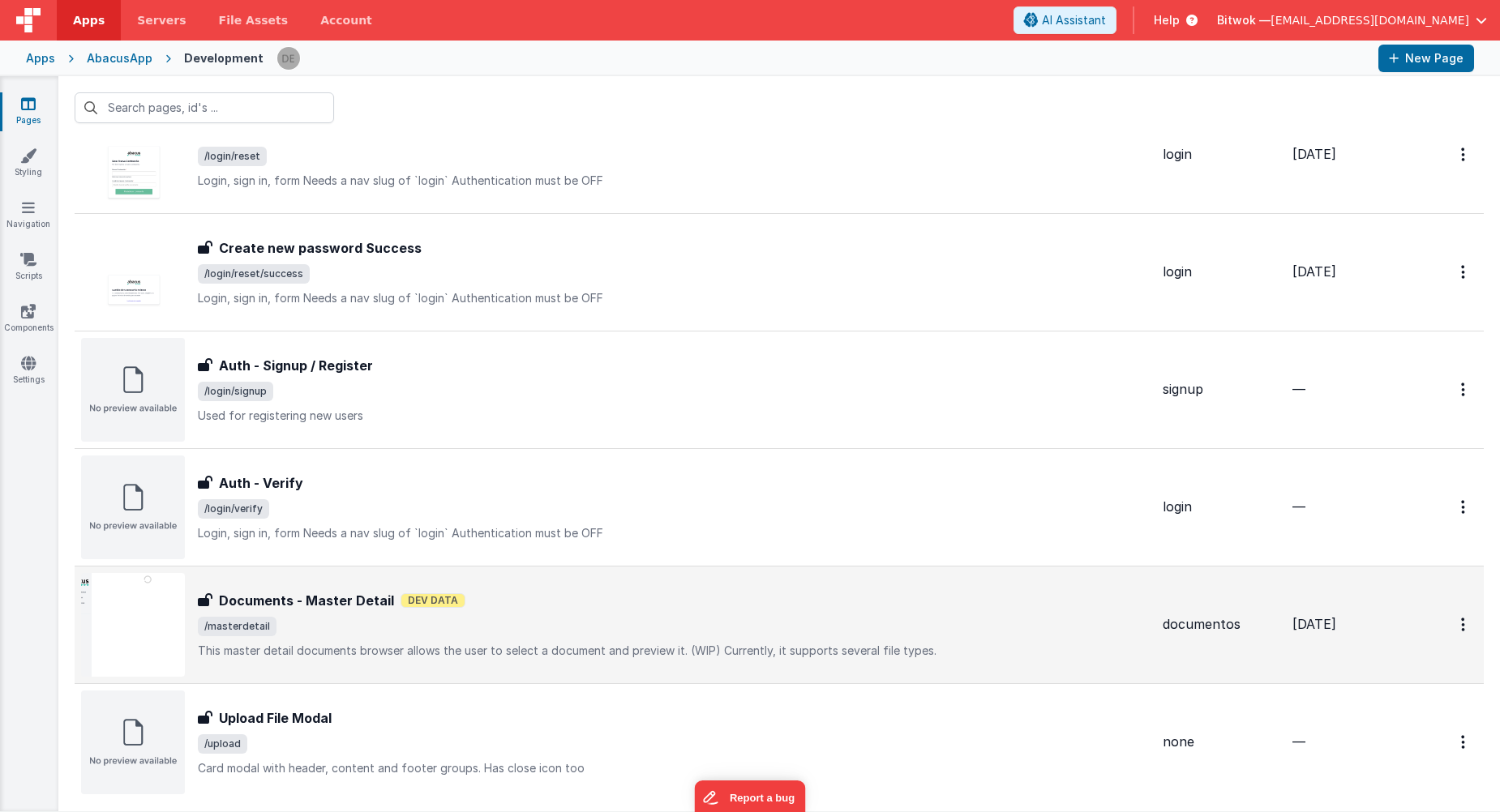
click at [457, 636] on span "/masterdetail" at bounding box center [674, 626] width 952 height 19
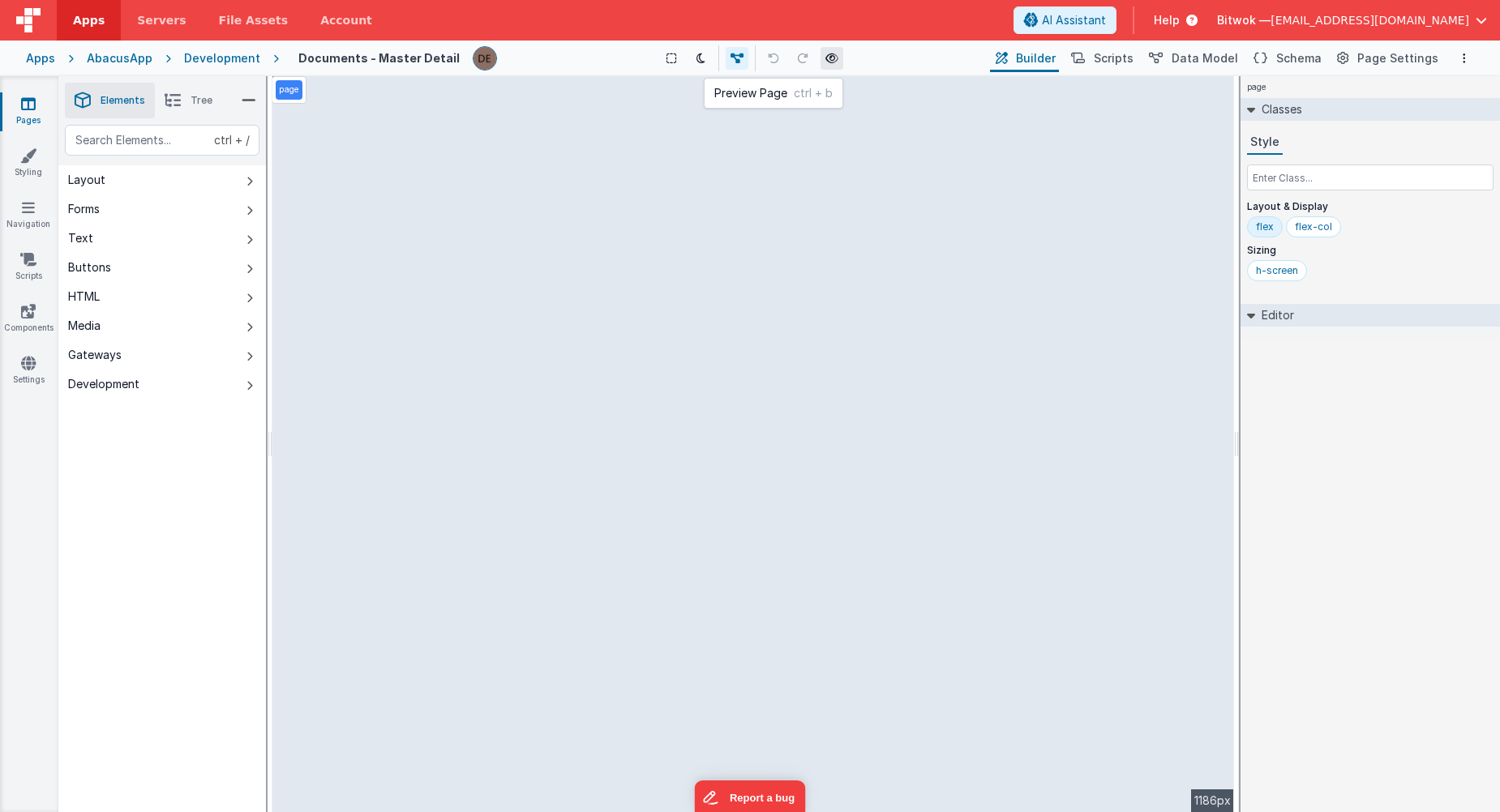
click at [832, 58] on icon at bounding box center [832, 58] width 13 height 12
click at [1102, 56] on button "Scripts" at bounding box center [1101, 58] width 71 height 28
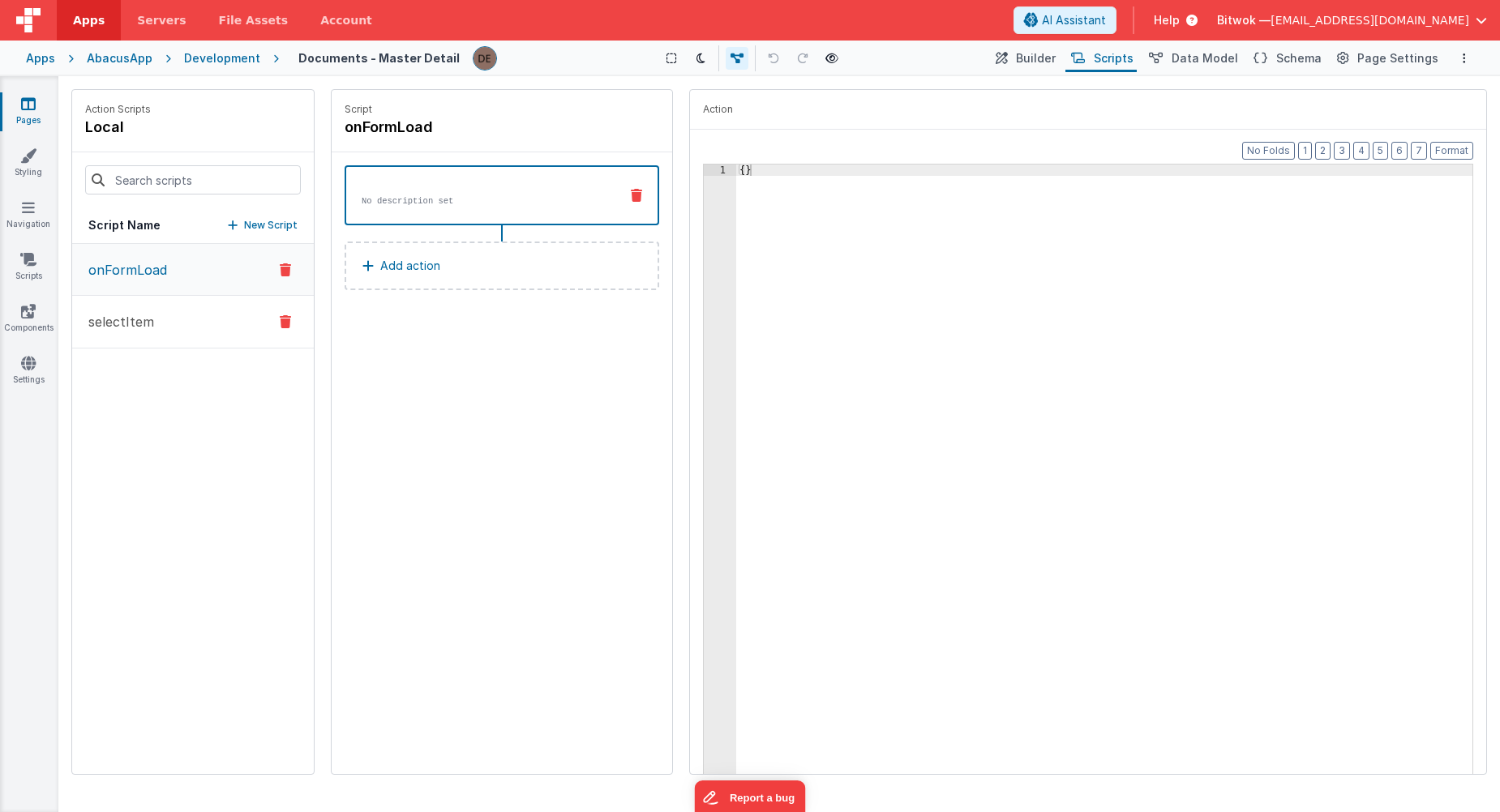
click at [128, 320] on p "selectItem" at bounding box center [116, 321] width 75 height 19
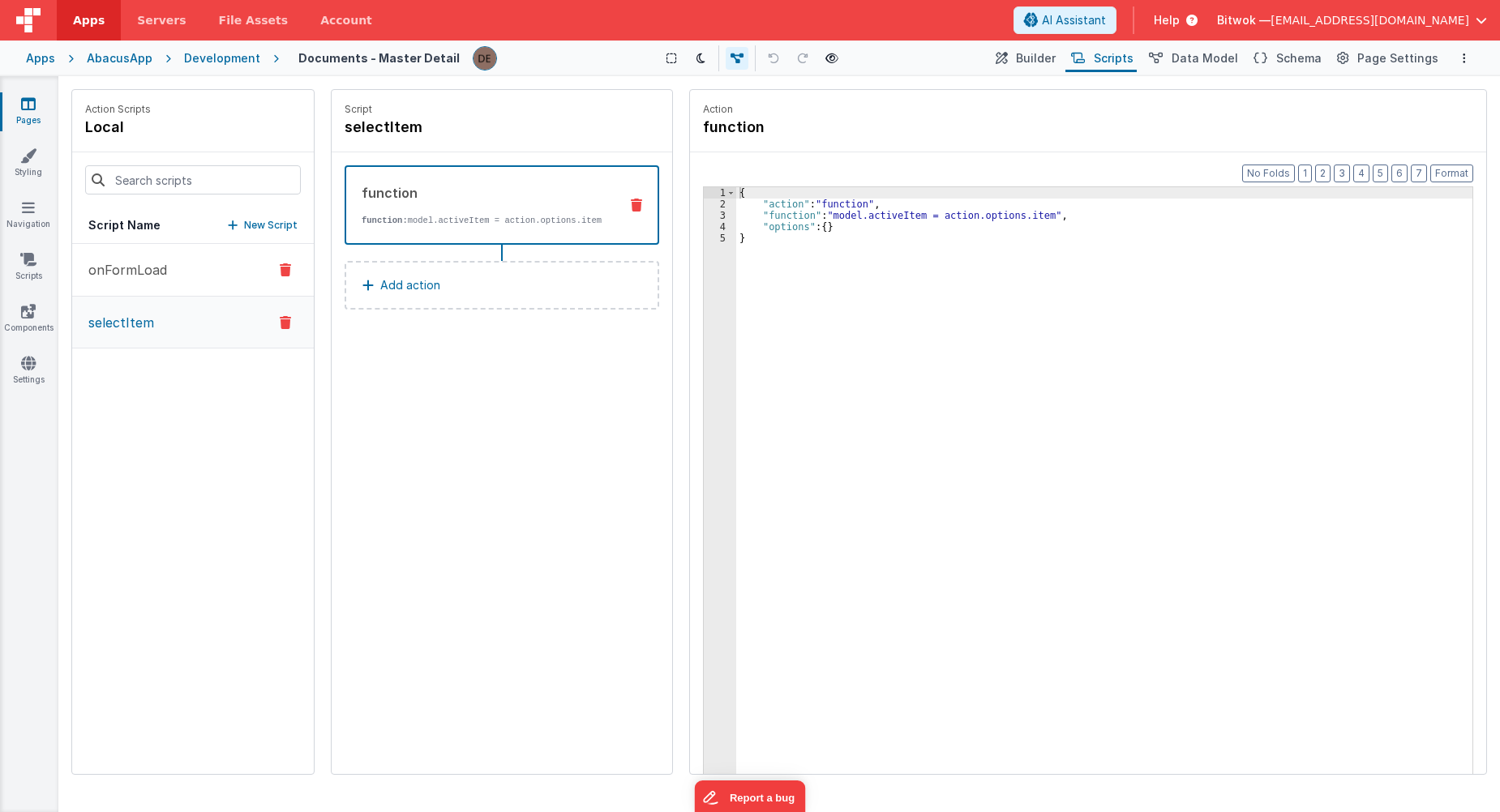
click at [139, 280] on button "onFormLoad" at bounding box center [193, 270] width 242 height 53
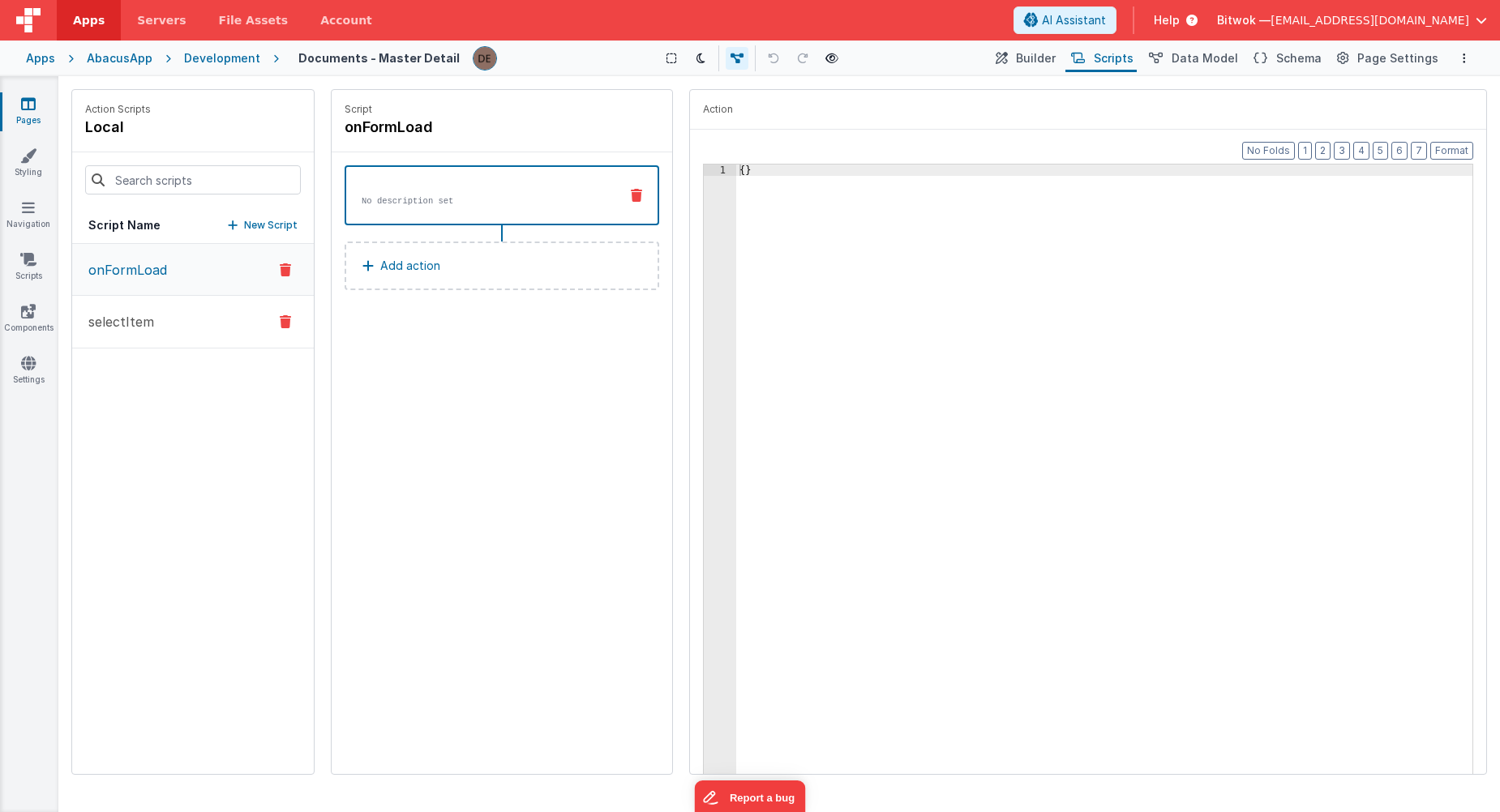
click at [146, 327] on p "selectItem" at bounding box center [116, 321] width 75 height 19
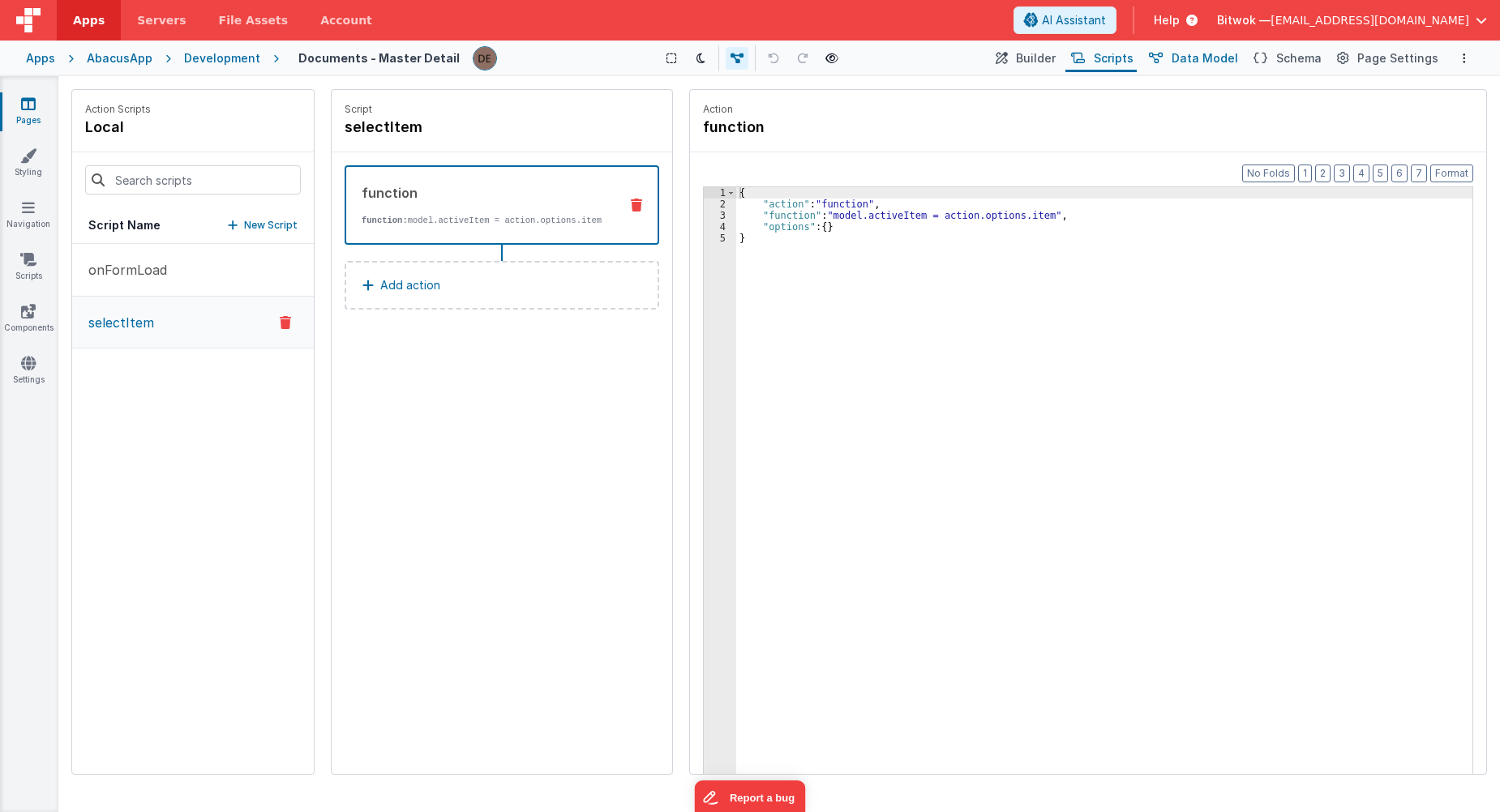
click at [1198, 60] on span "Data Model" at bounding box center [1205, 58] width 67 height 16
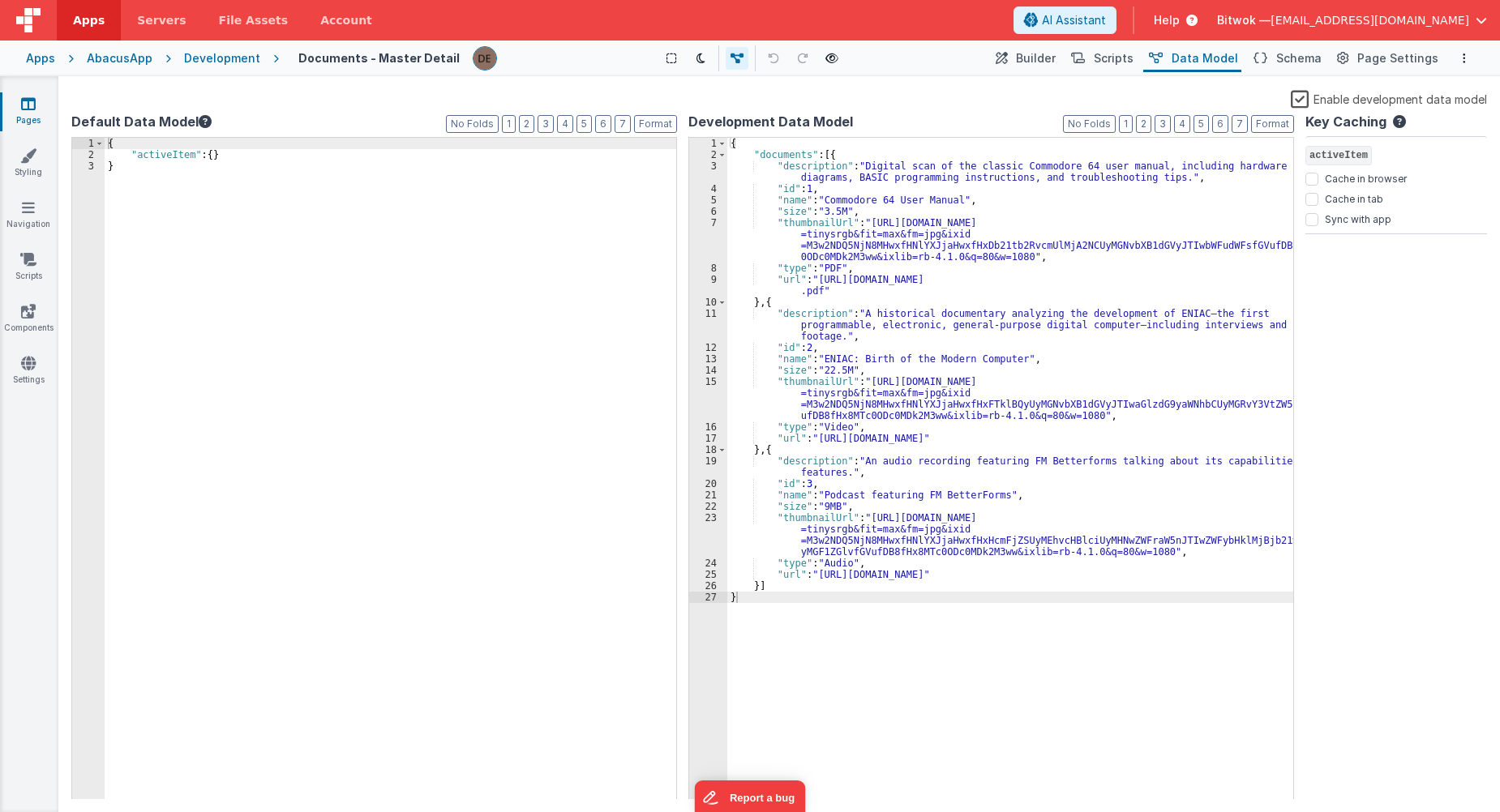
click at [908, 266] on div "{ "documents" : [{ "description" : "Digital scan of the classic Commodore 64 us…" at bounding box center [1010, 480] width 566 height 685
click at [958, 641] on div "{ "documents" : [{ "description" : "Digital scan of the classic Commodore 64 us…" at bounding box center [1010, 480] width 566 height 685
click at [1114, 65] on span "Scripts" at bounding box center [1114, 58] width 40 height 16
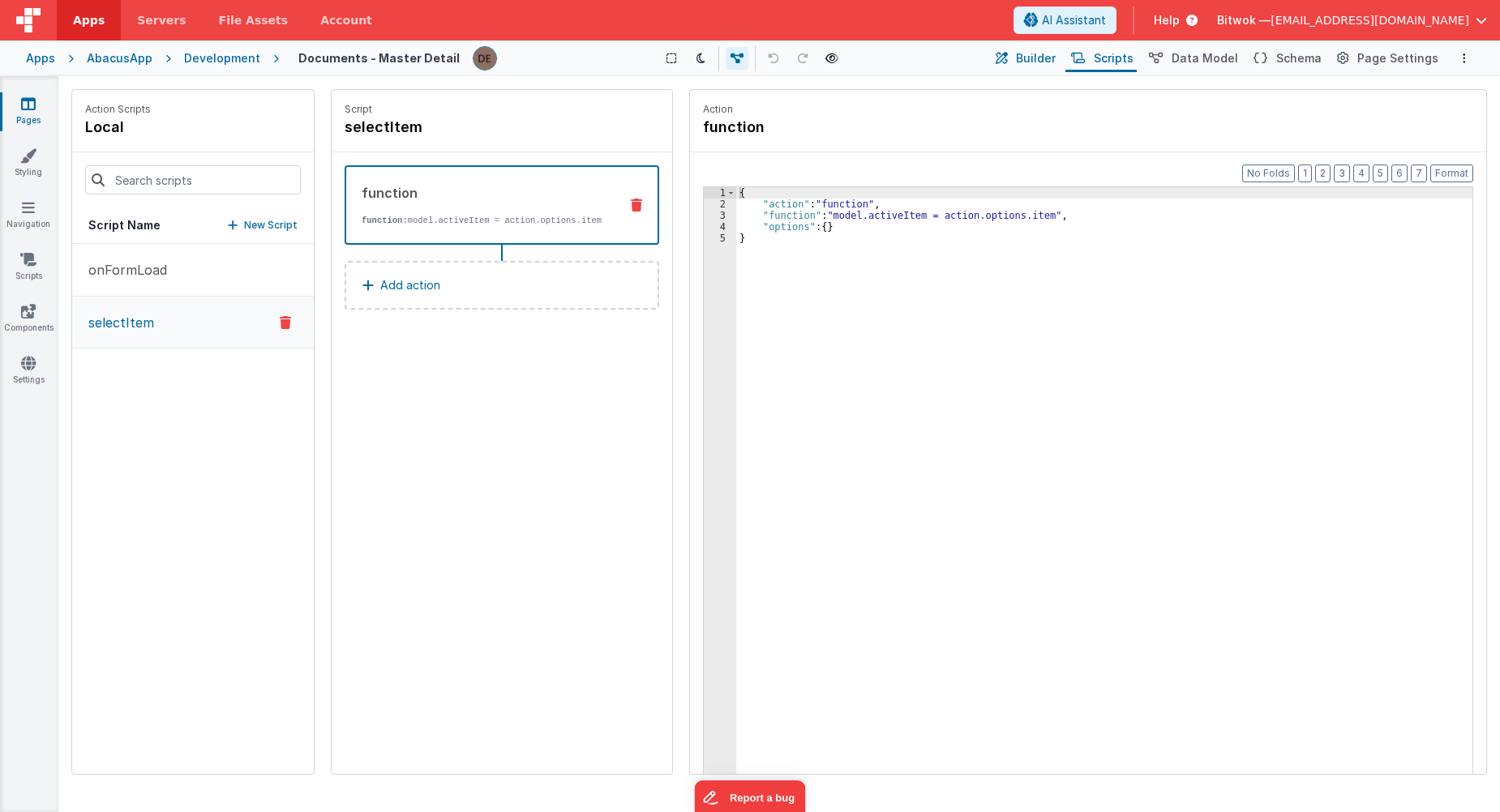
click at [1035, 58] on span "Builder" at bounding box center [1036, 58] width 40 height 16
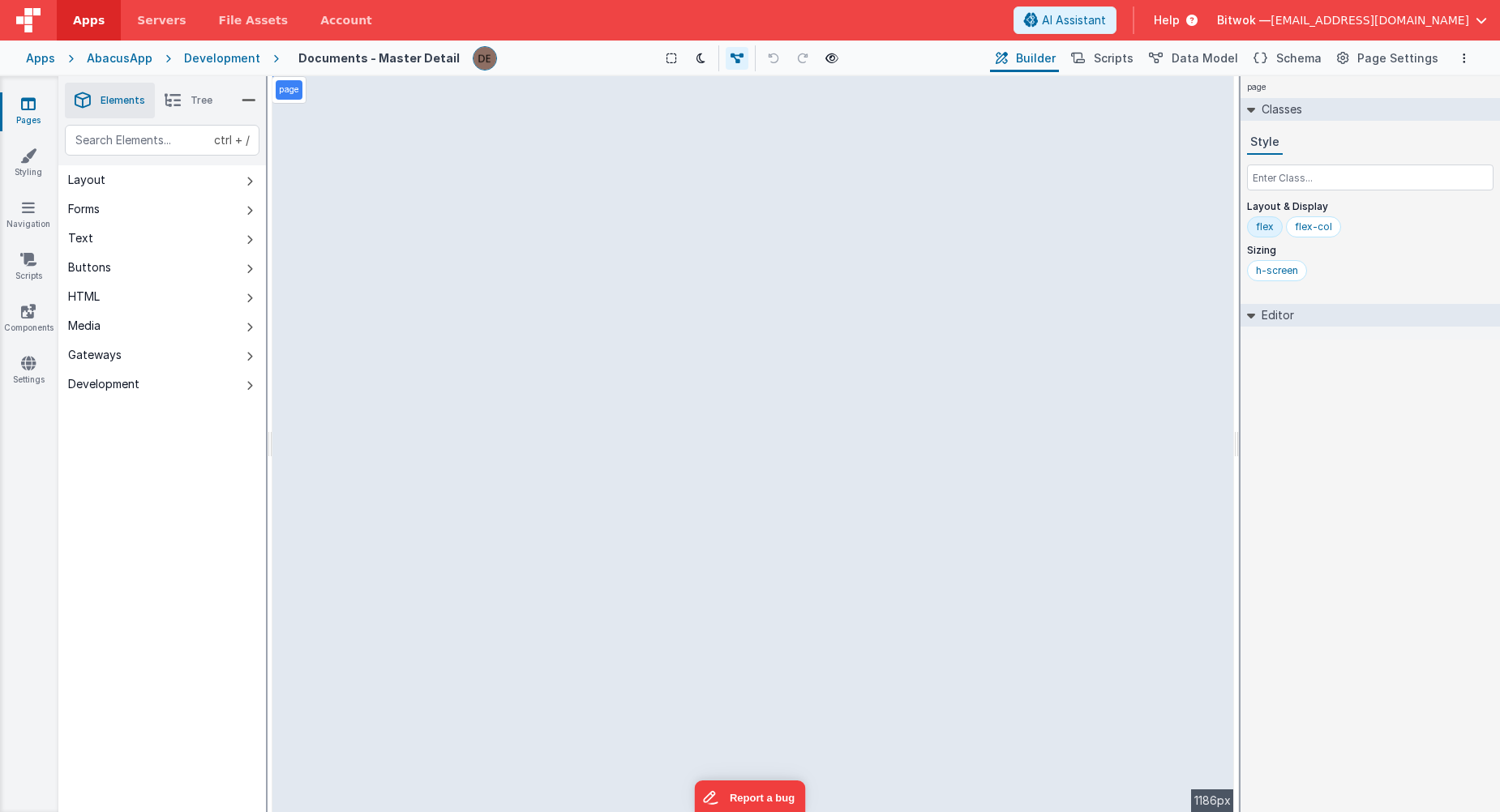
click at [14, 139] on div "Pages Styling Navigation Scripts Components Settings" at bounding box center [29, 444] width 58 height 736
click at [25, 154] on icon at bounding box center [28, 155] width 16 height 16
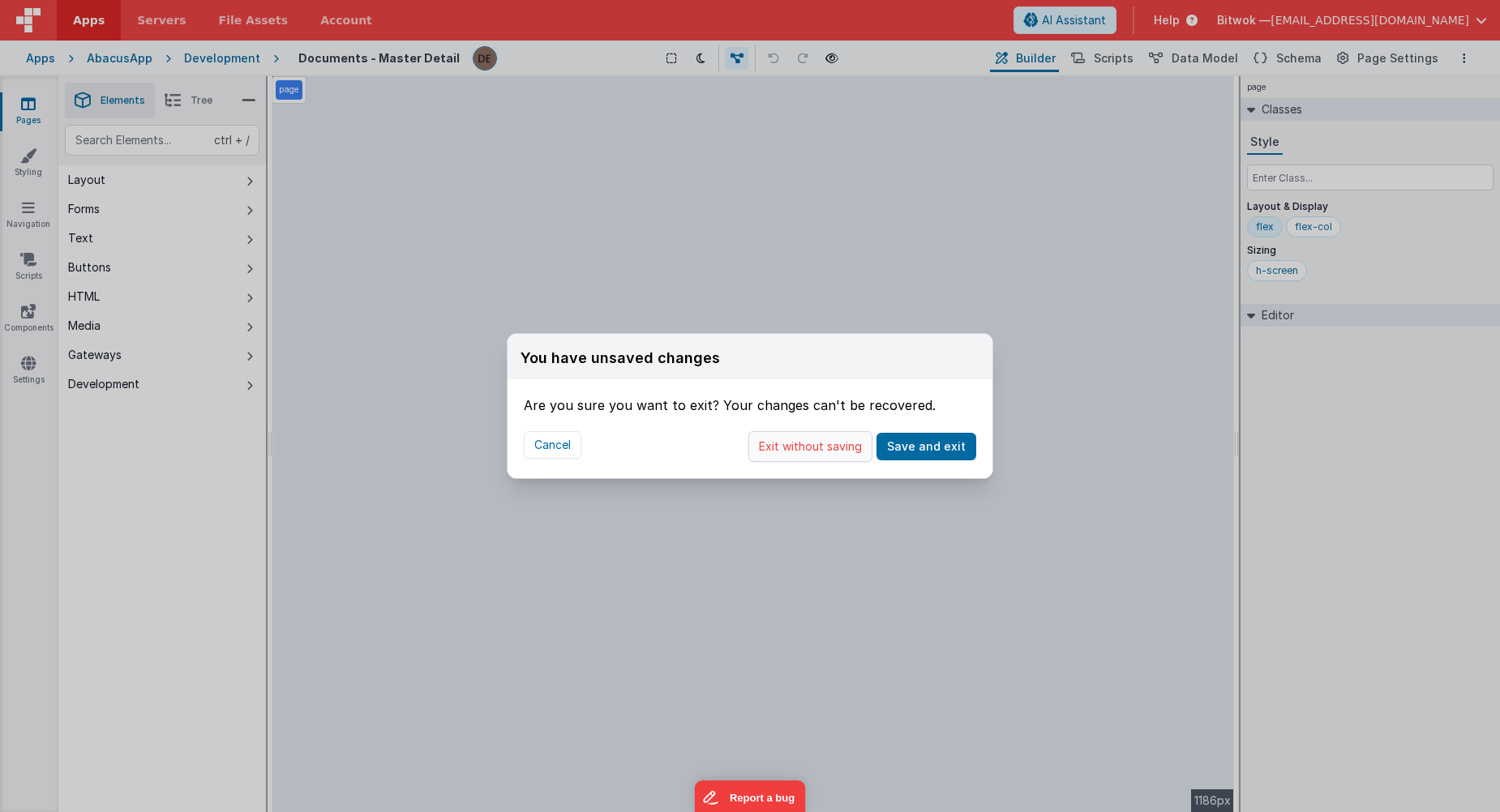
click at [797, 461] on button "Exit without saving" at bounding box center [811, 446] width 124 height 31
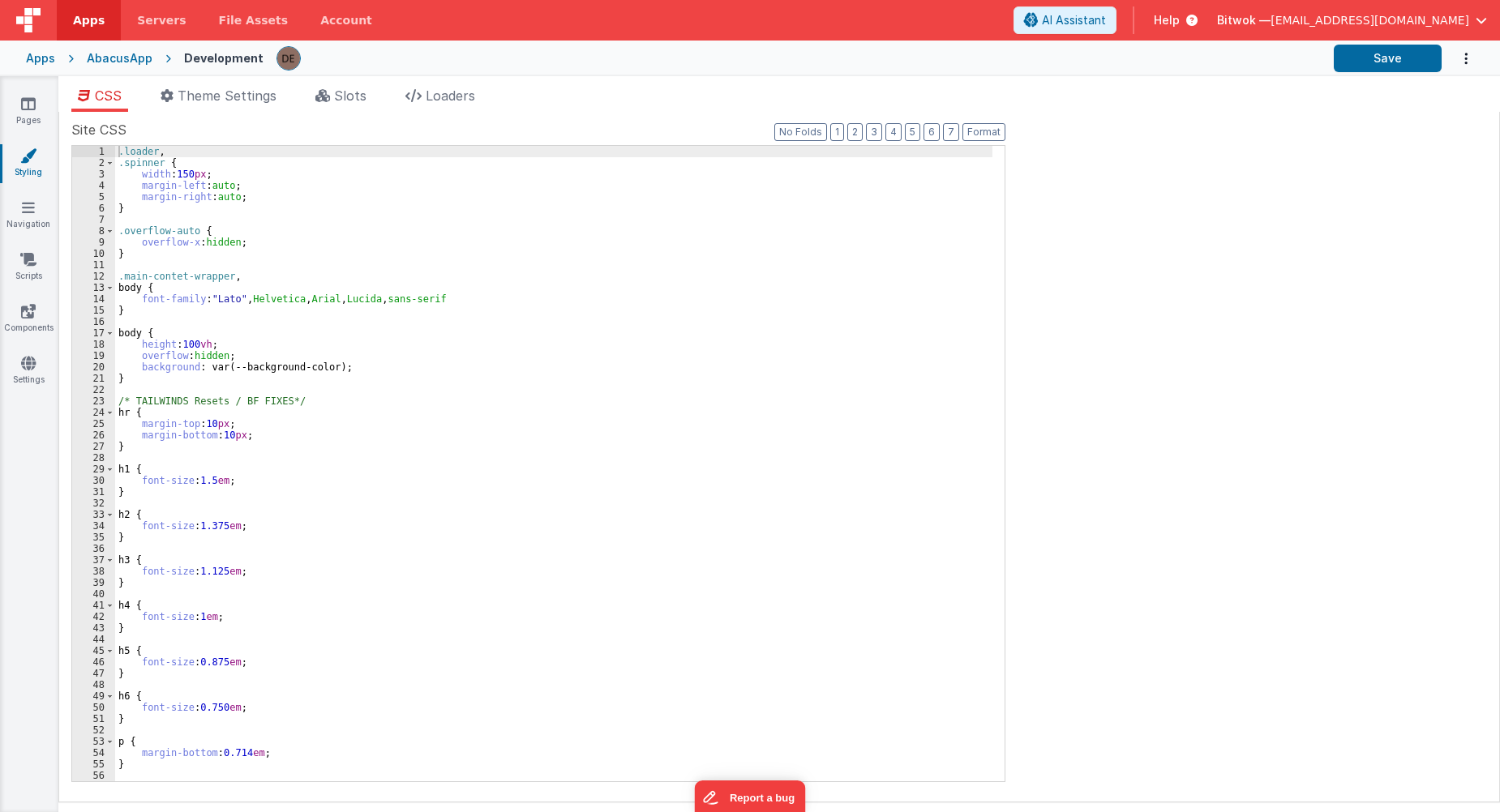
click at [37, 14] on img at bounding box center [28, 20] width 24 height 24
